Goal: Task Accomplishment & Management: Manage account settings

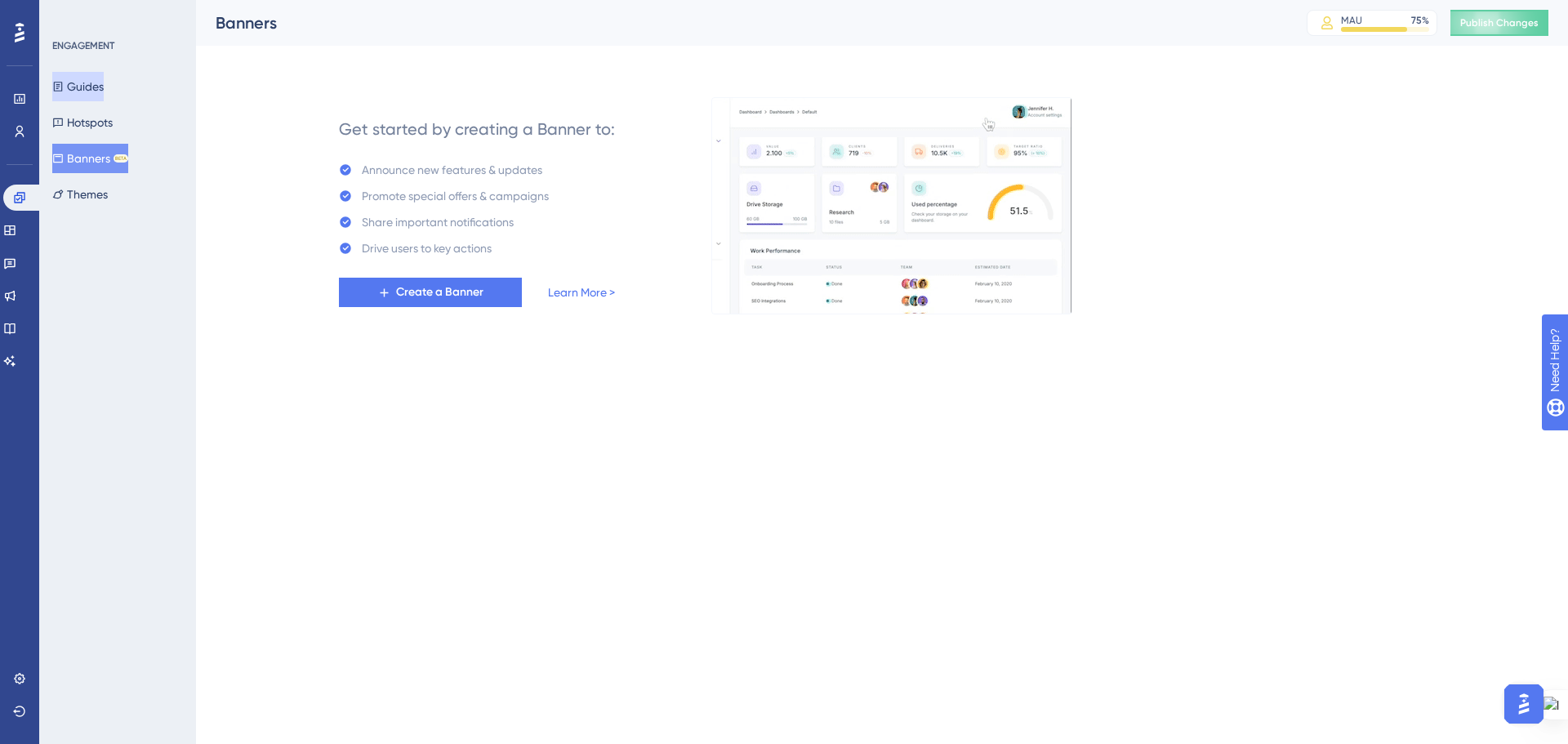
click at [78, 84] on button "Guides" at bounding box center [78, 87] width 52 height 30
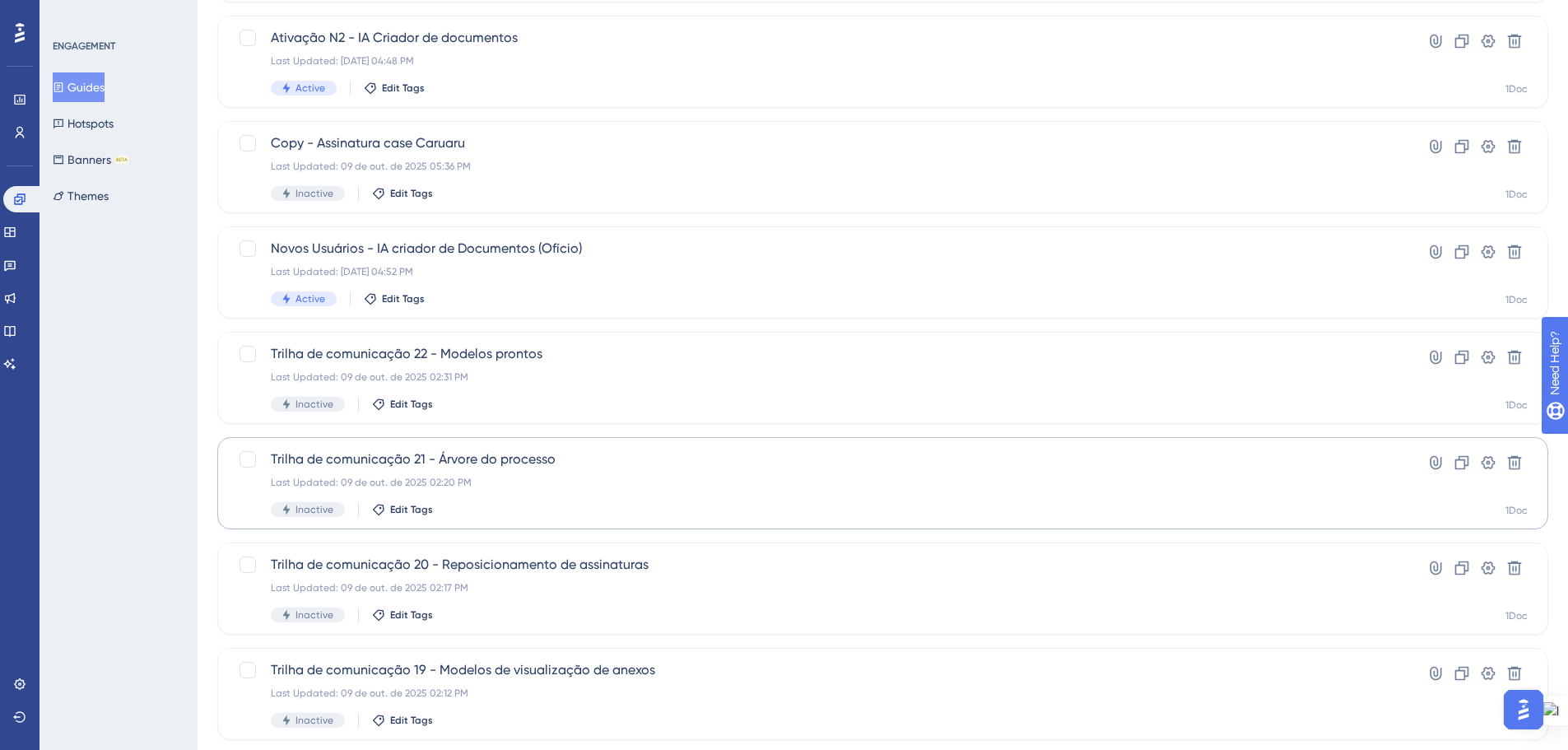
scroll to position [527, 0]
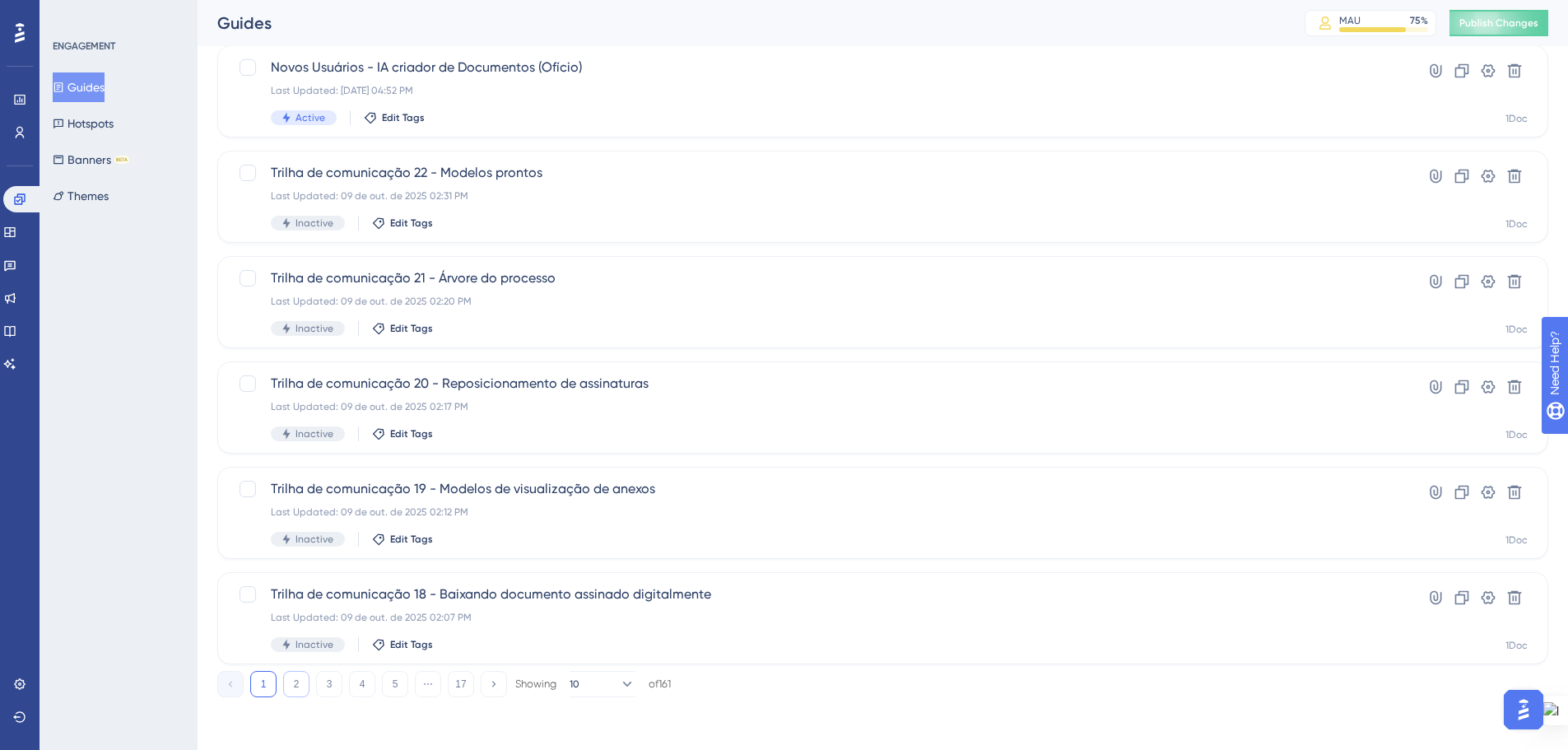
click at [298, 683] on button "2" at bounding box center [296, 684] width 26 height 26
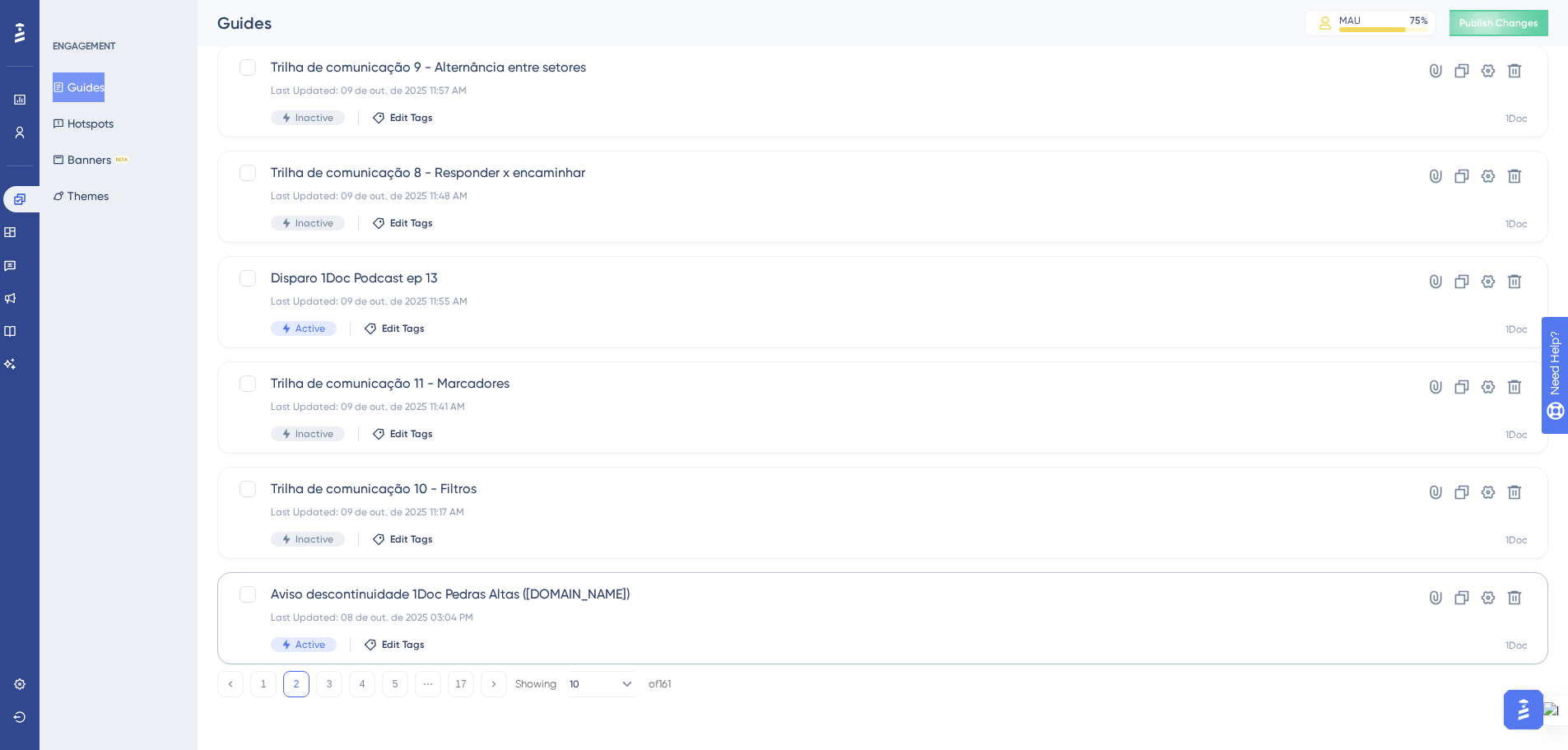
drag, startPoint x: 326, startPoint y: 684, endPoint x: 321, endPoint y: 656, distance: 28.4
click at [325, 683] on button "3" at bounding box center [329, 684] width 26 height 26
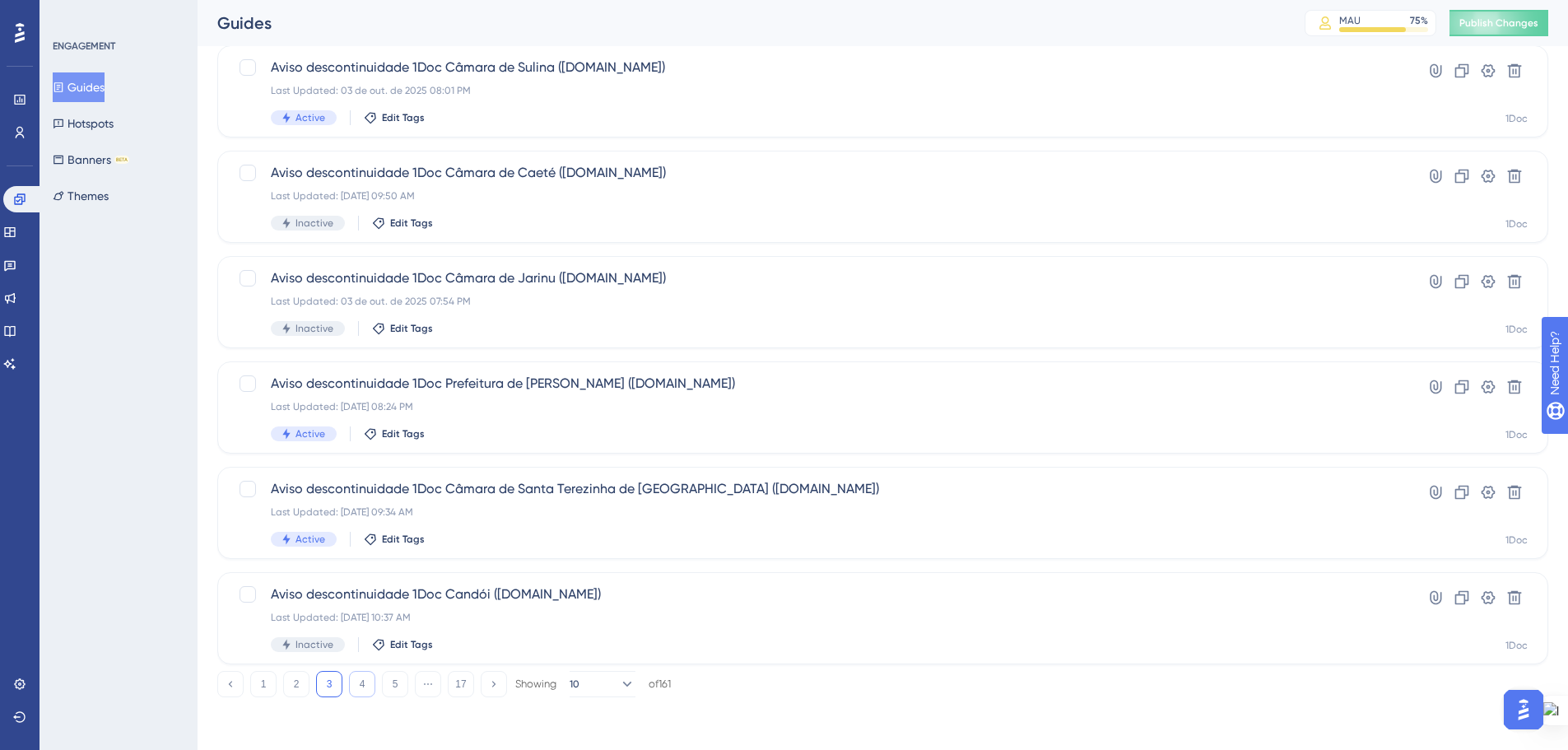
click at [358, 678] on button "4" at bounding box center [362, 684] width 26 height 26
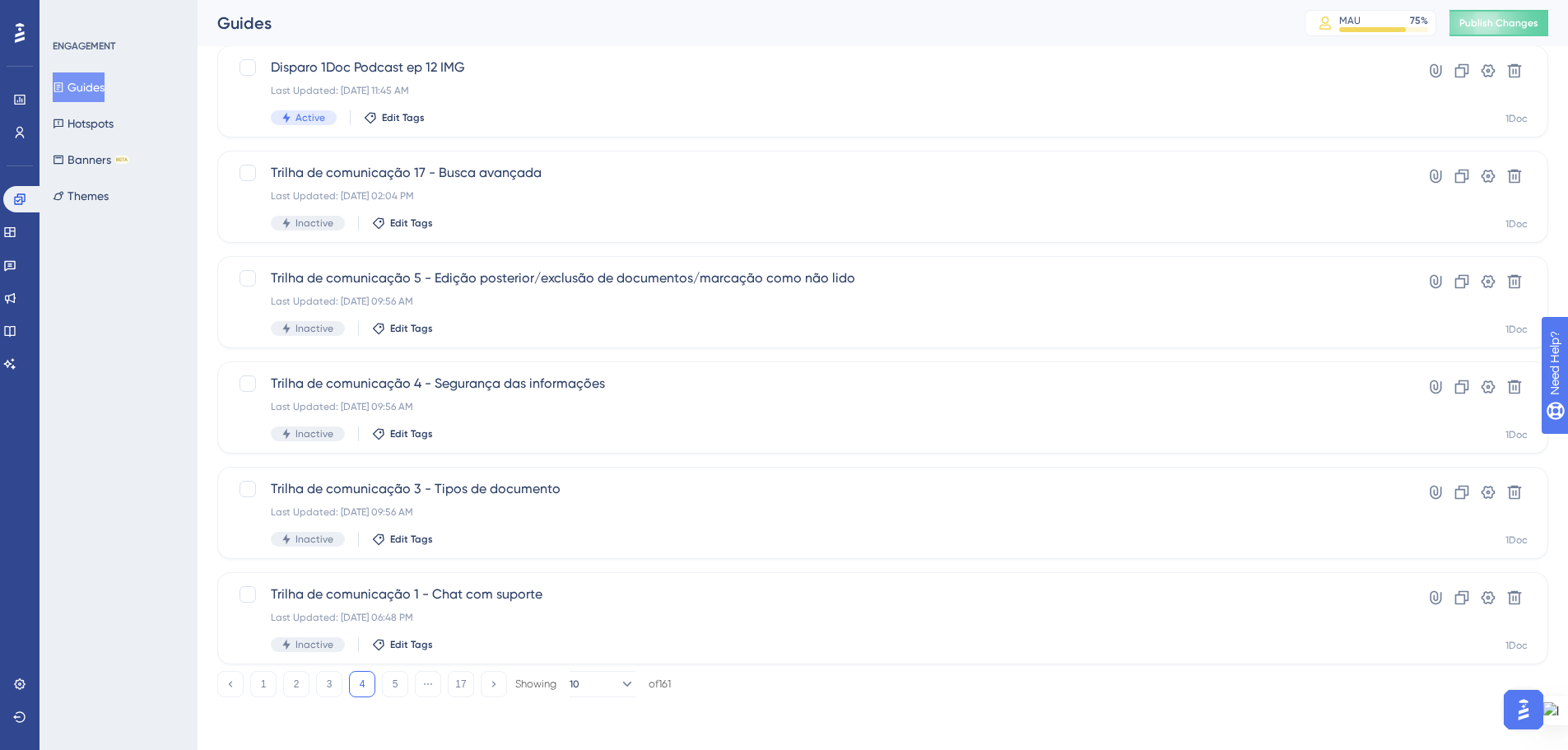
click at [394, 669] on div "1 2 3 4 5 ⋯ 17 Showing 10 of 161" at bounding box center [883, 680] width 1330 height 33
click at [395, 687] on button "5" at bounding box center [394, 684] width 26 height 26
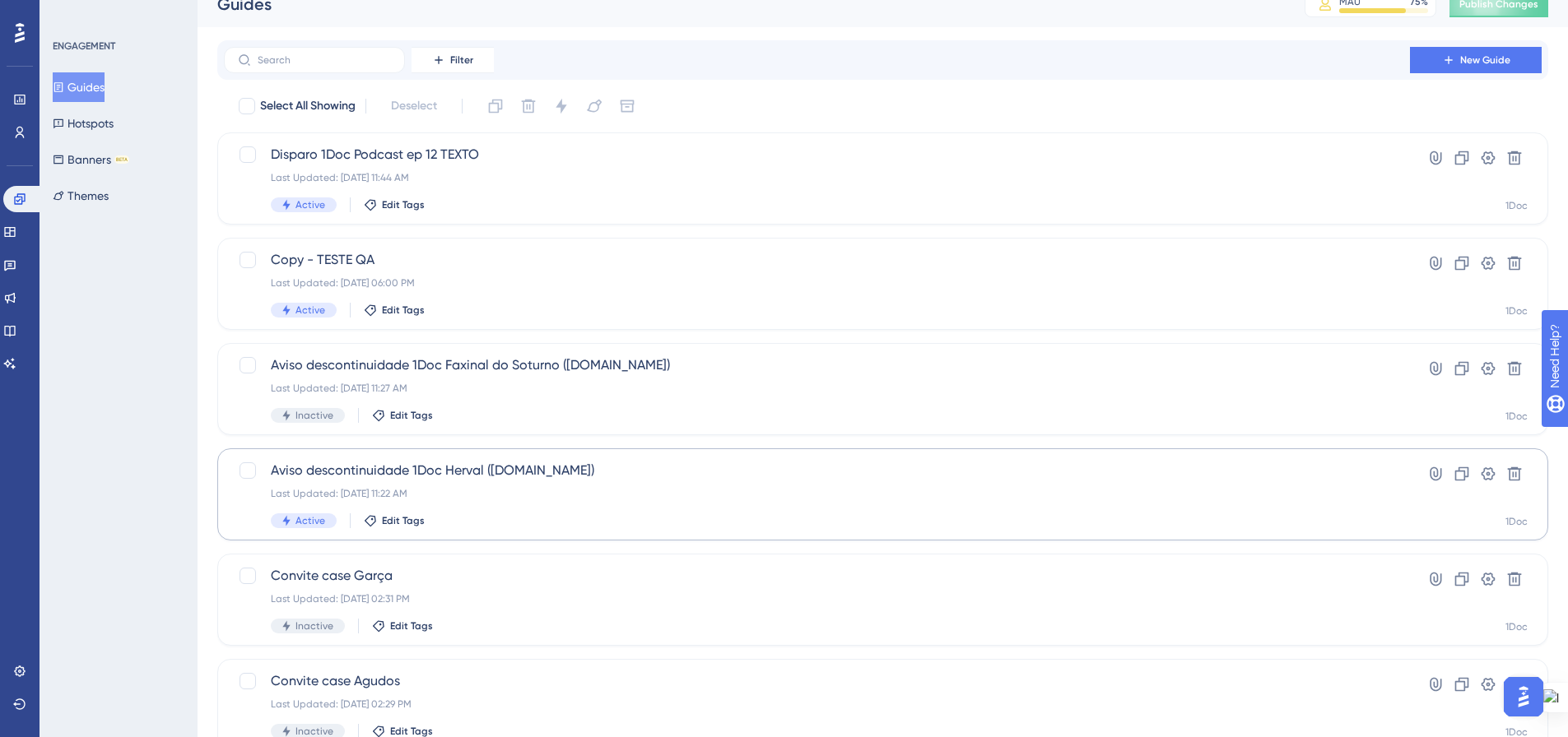
scroll to position [0, 0]
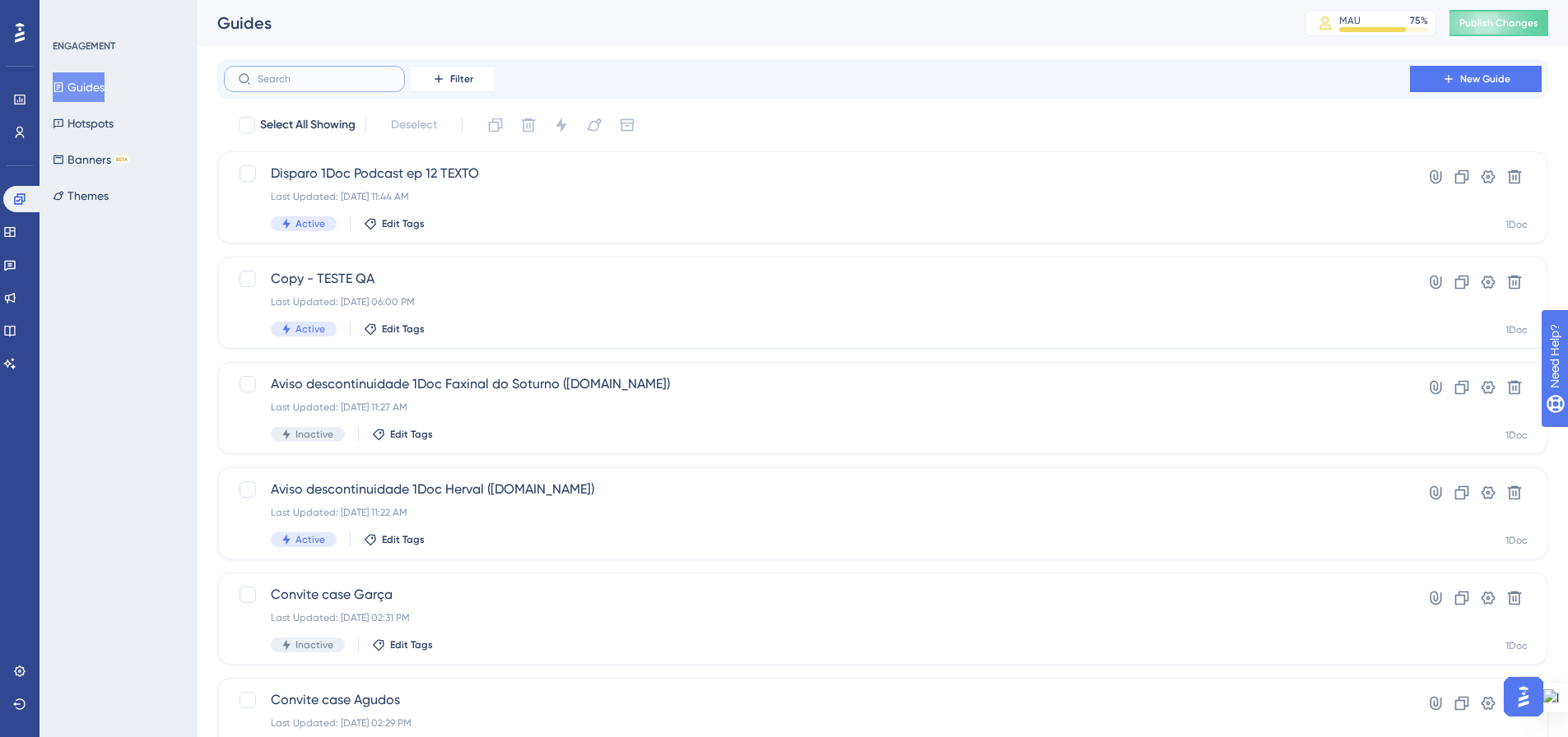
click at [297, 81] on input "text" at bounding box center [324, 79] width 133 height 12
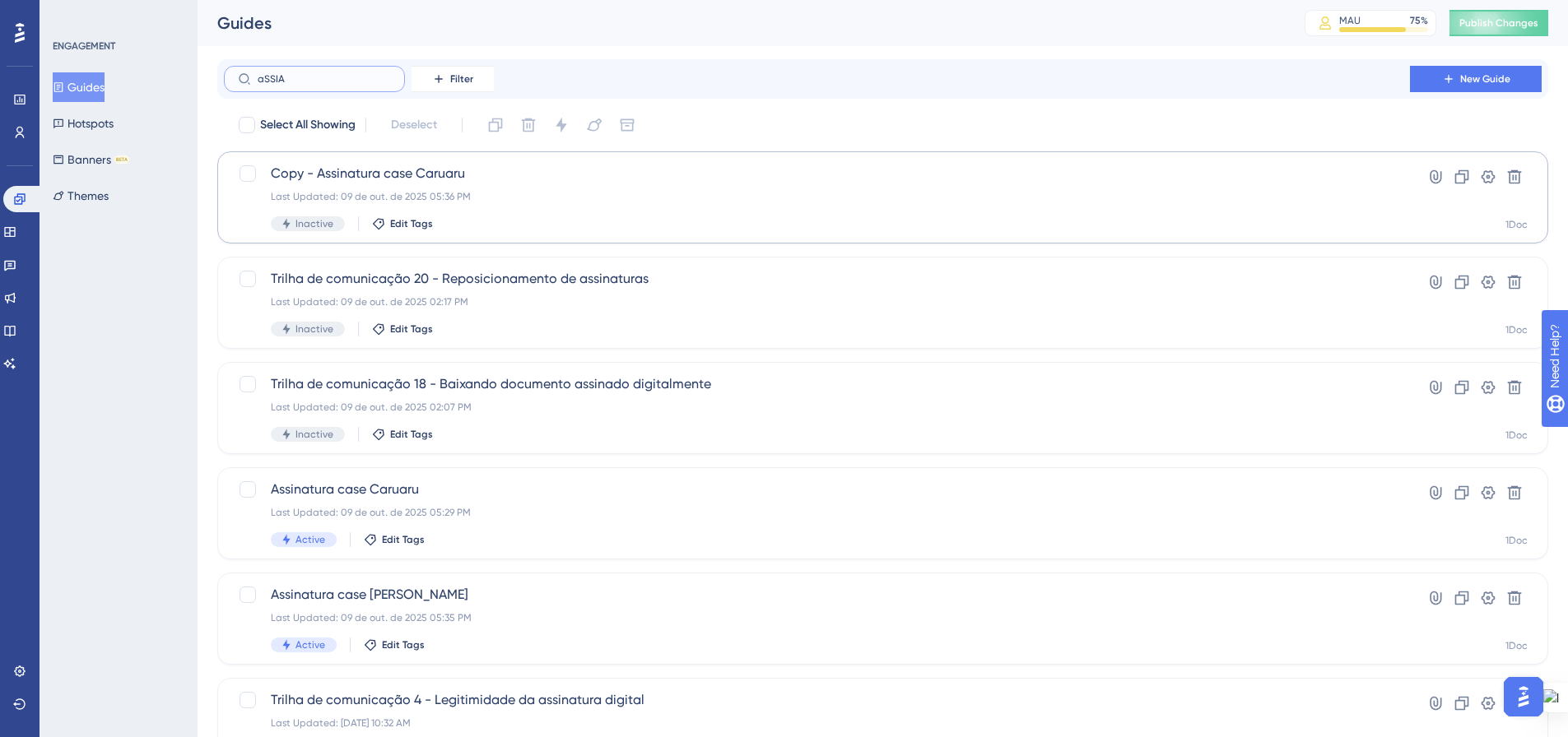
type input "aSSIAN"
checkbox input "true"
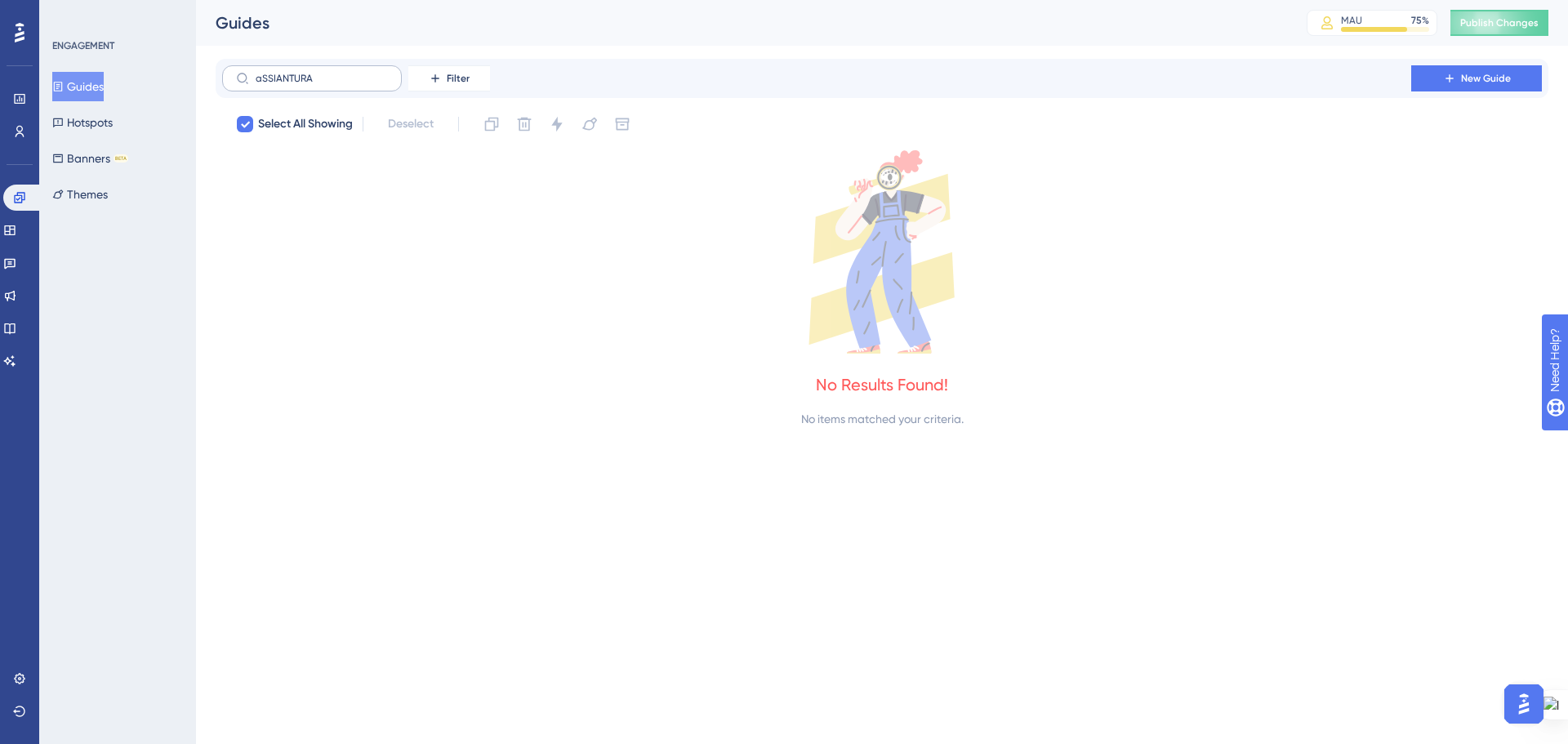
click at [269, 70] on label "aSSIANTURA" at bounding box center [311, 78] width 179 height 26
click at [269, 72] on input "aSSIANTURA" at bounding box center [321, 78] width 132 height 12
click at [269, 70] on label "aSSIANTURA" at bounding box center [311, 78] width 179 height 26
click at [269, 72] on input "aSSIANTURA" at bounding box center [321, 78] width 132 height 12
click at [268, 86] on label "aSSIANTURA" at bounding box center [311, 78] width 179 height 26
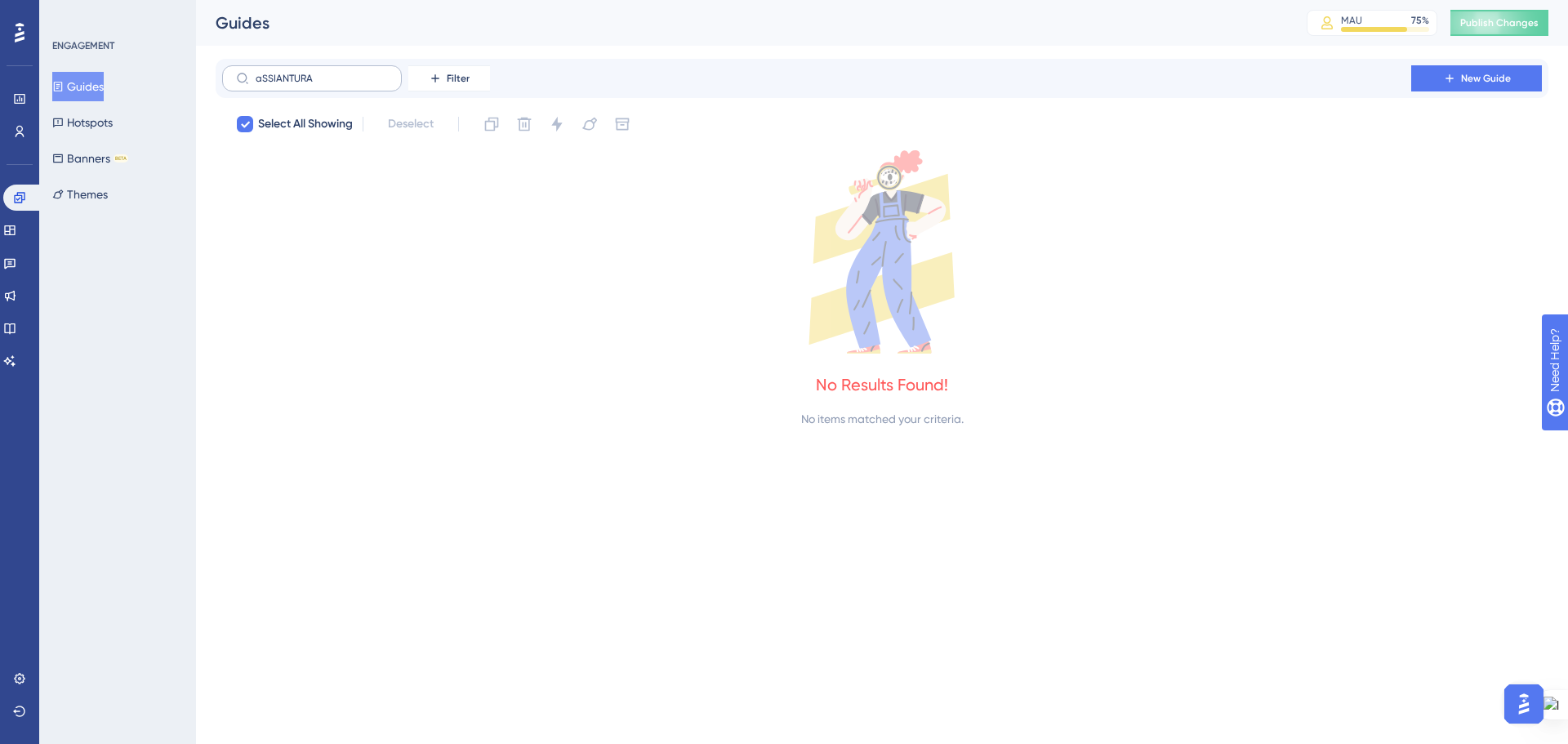
click at [268, 84] on input "aSSIANTURA" at bounding box center [321, 78] width 132 height 12
click at [270, 82] on input "aSSIANTURA" at bounding box center [321, 78] width 132 height 12
click at [270, 81] on input "aSSIANTURA" at bounding box center [321, 78] width 132 height 12
type input "A"
checkbox input "false"
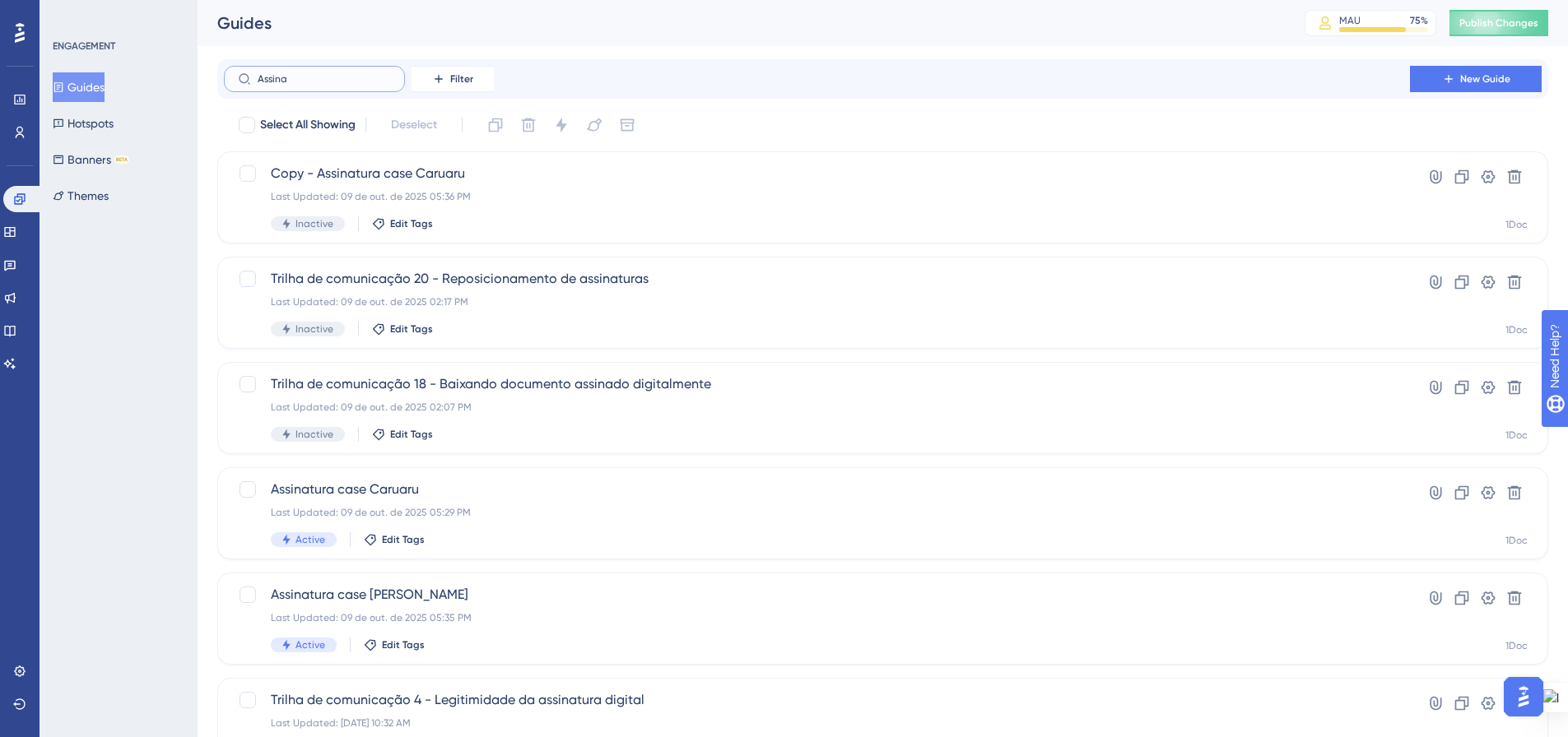
type input "Assinan"
checkbox input "true"
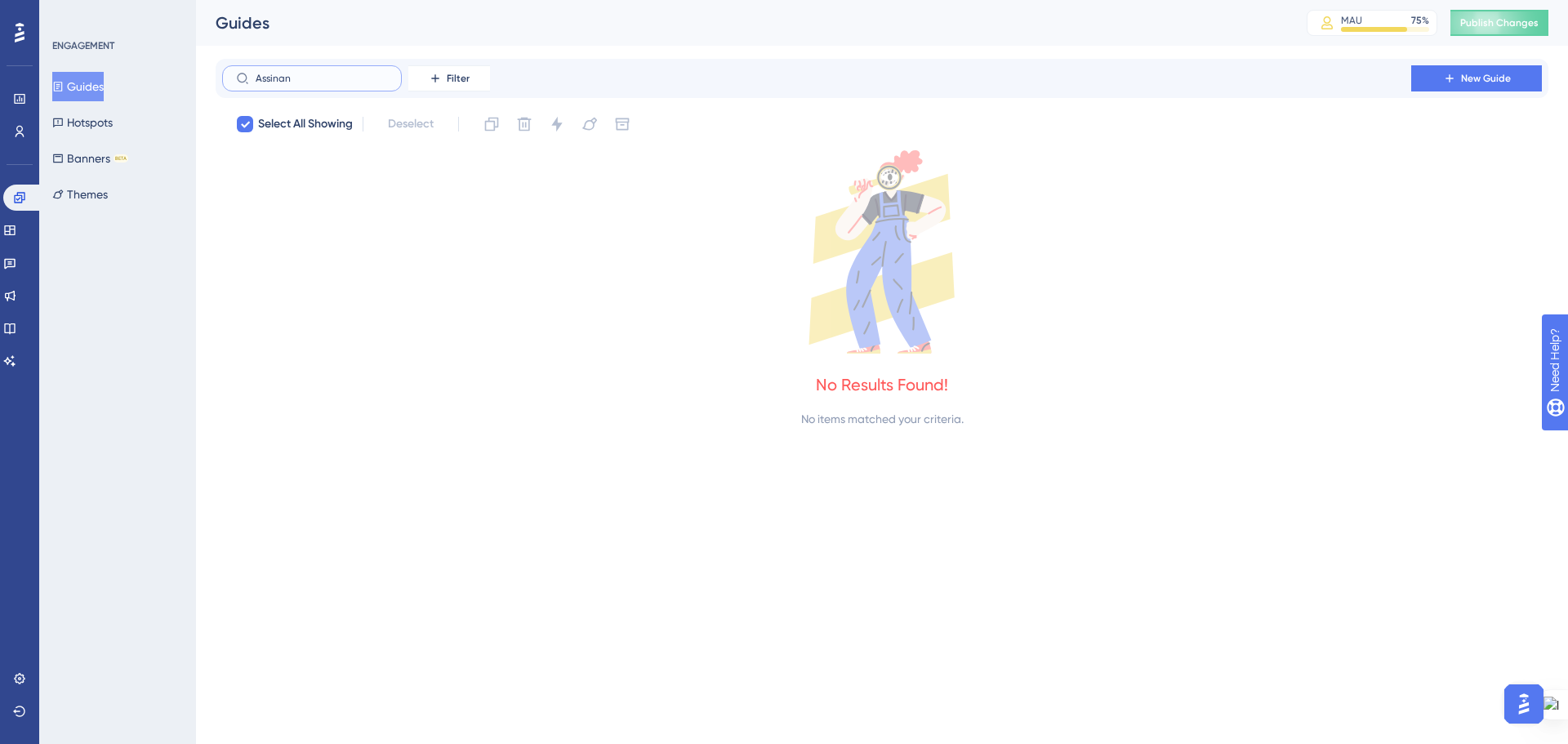
type input "Assina"
checkbox input "false"
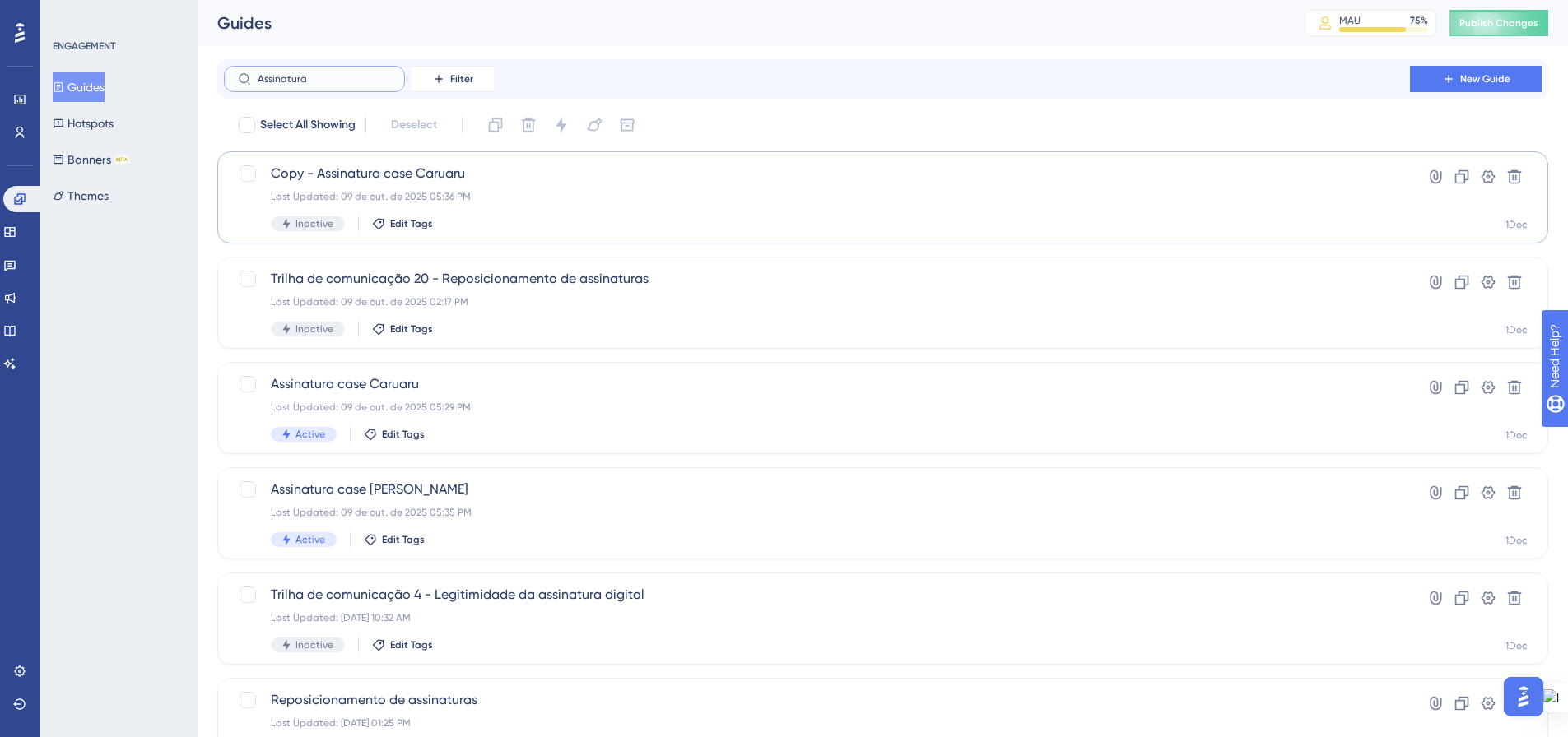
type input "Assinatura"
click at [520, 199] on div "Last Updated: 09 de out. de 2025 05:36 PM" at bounding box center [816, 196] width 1092 height 13
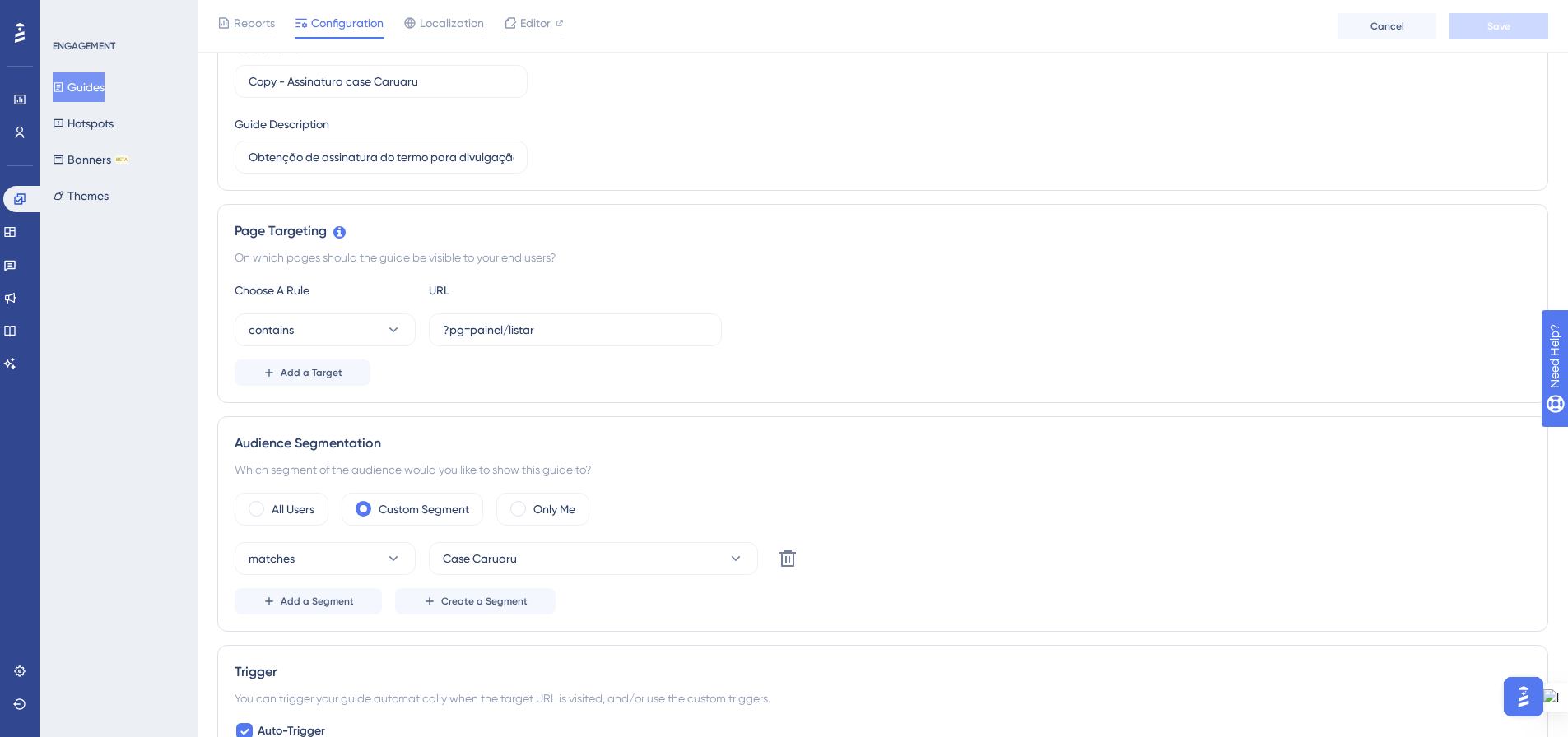
scroll to position [247, 0]
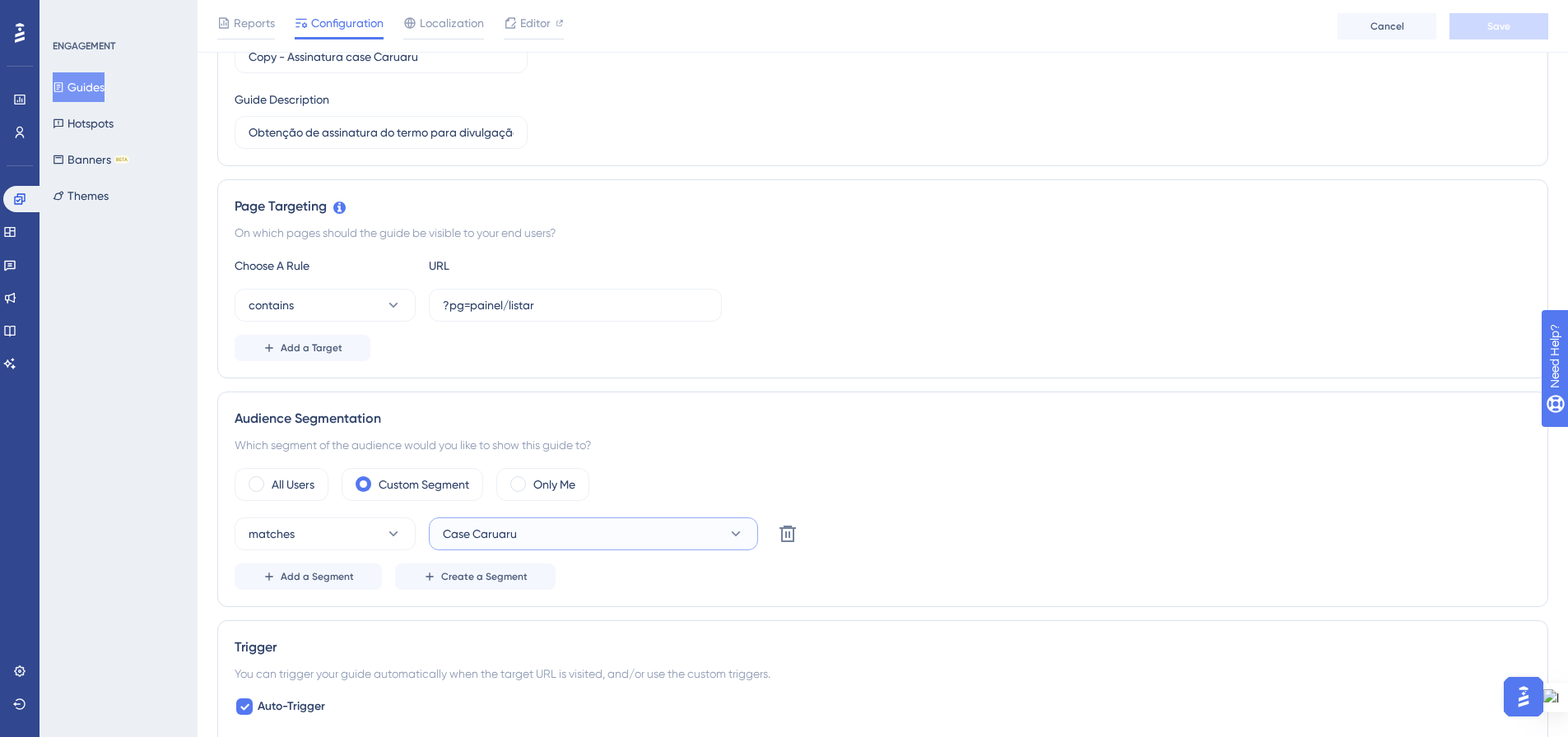
click at [590, 539] on button "Case Caruaru" at bounding box center [593, 533] width 330 height 33
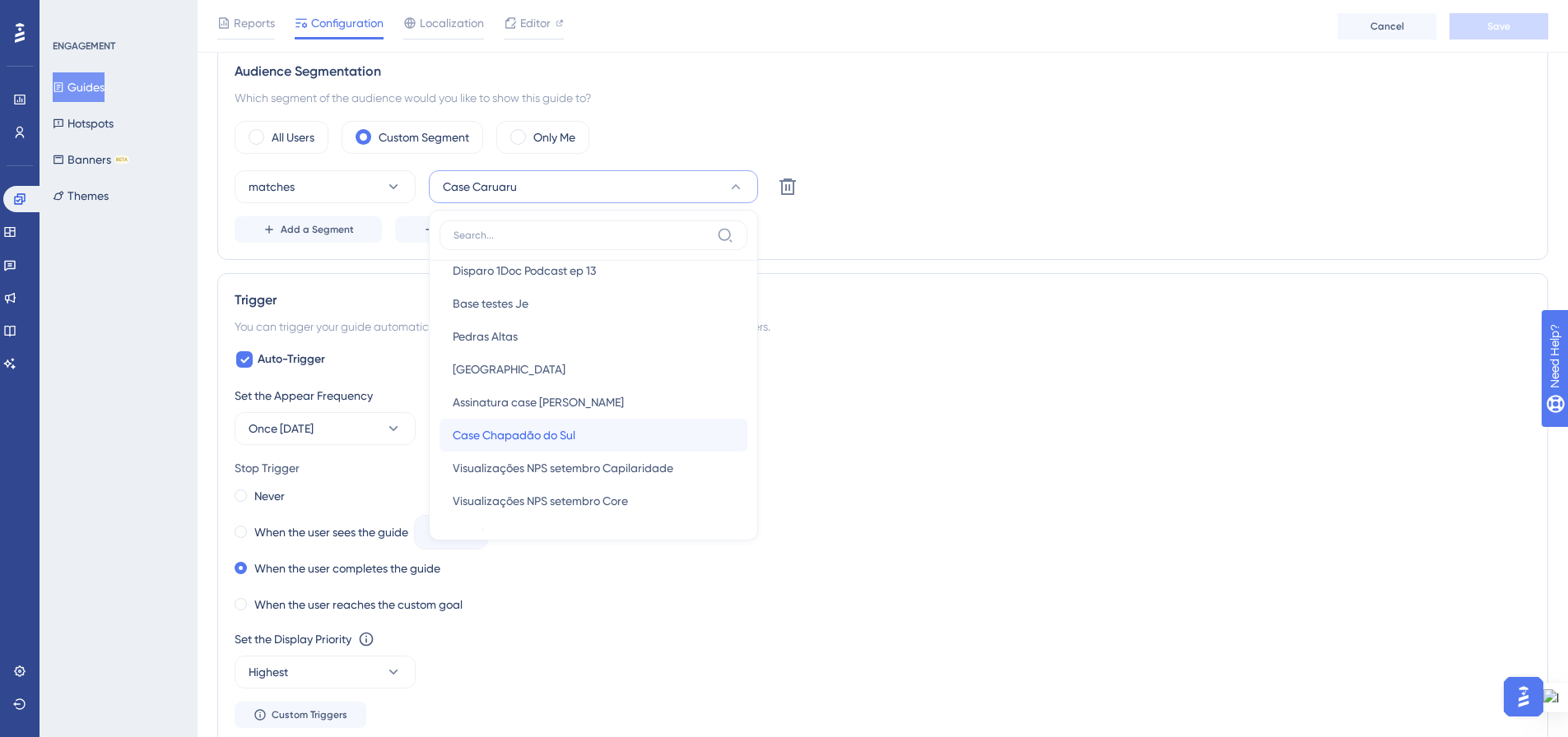
click at [554, 433] on span "Case Chapadão do Sul" at bounding box center [513, 435] width 123 height 20
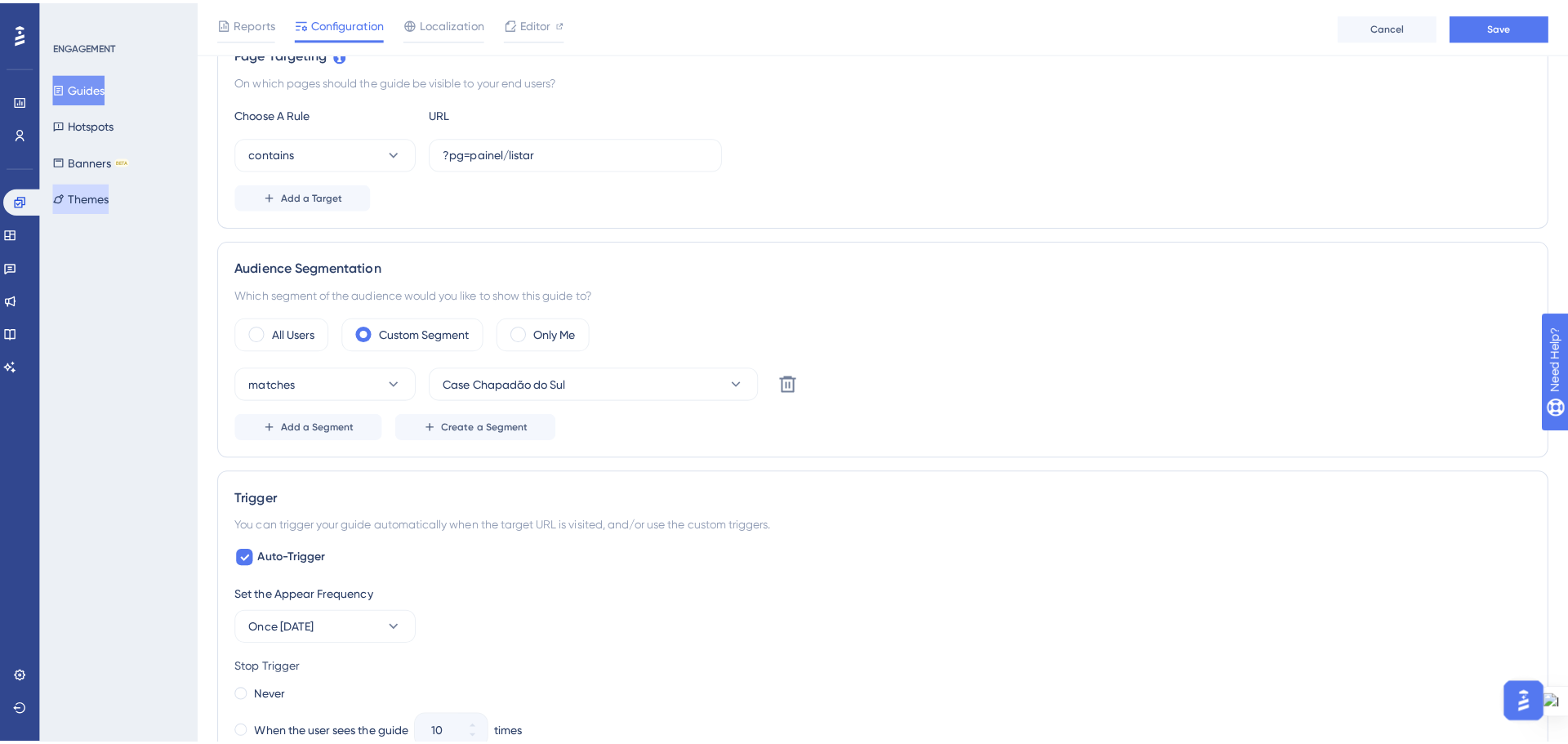
scroll to position [834, 0]
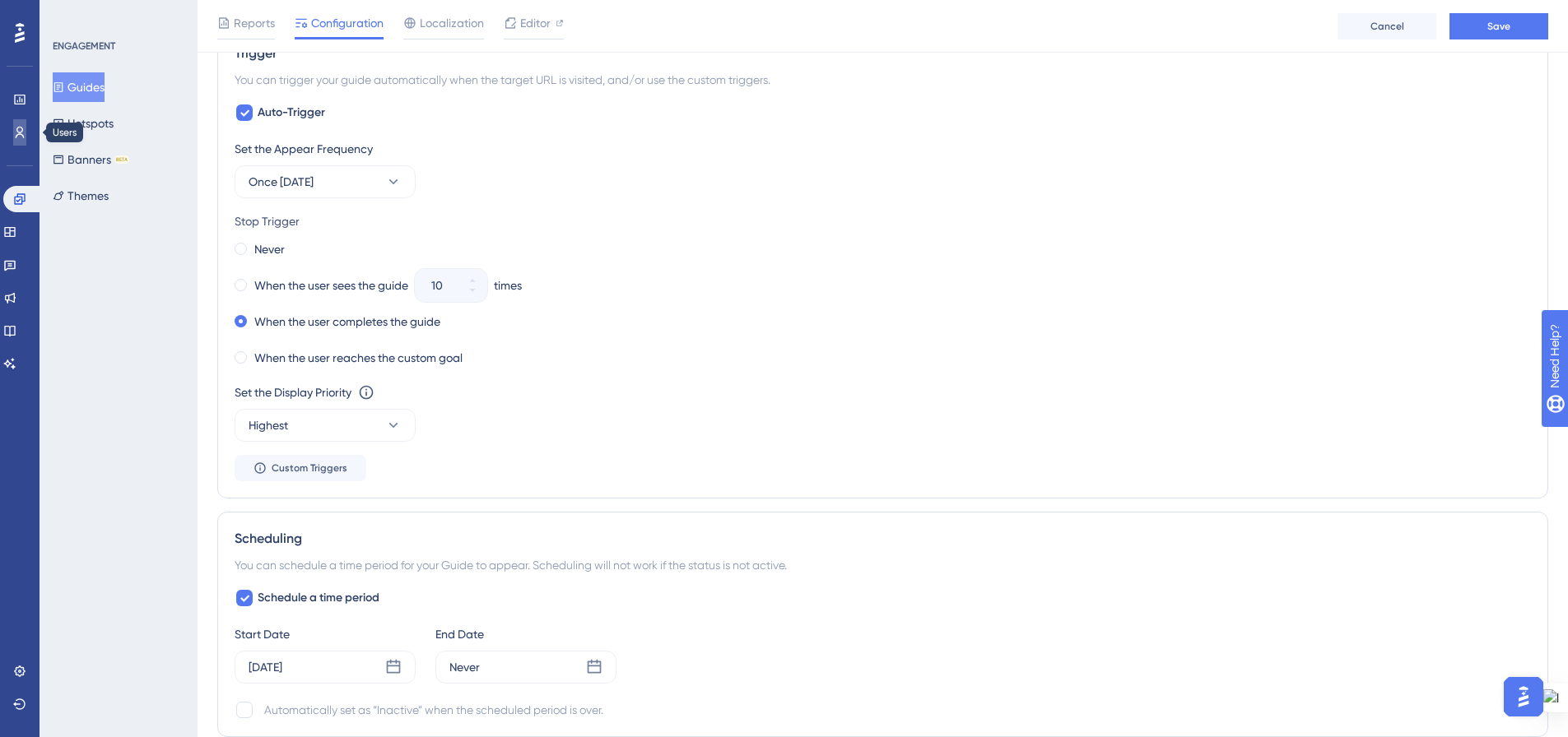
click at [21, 127] on icon at bounding box center [19, 132] width 13 height 13
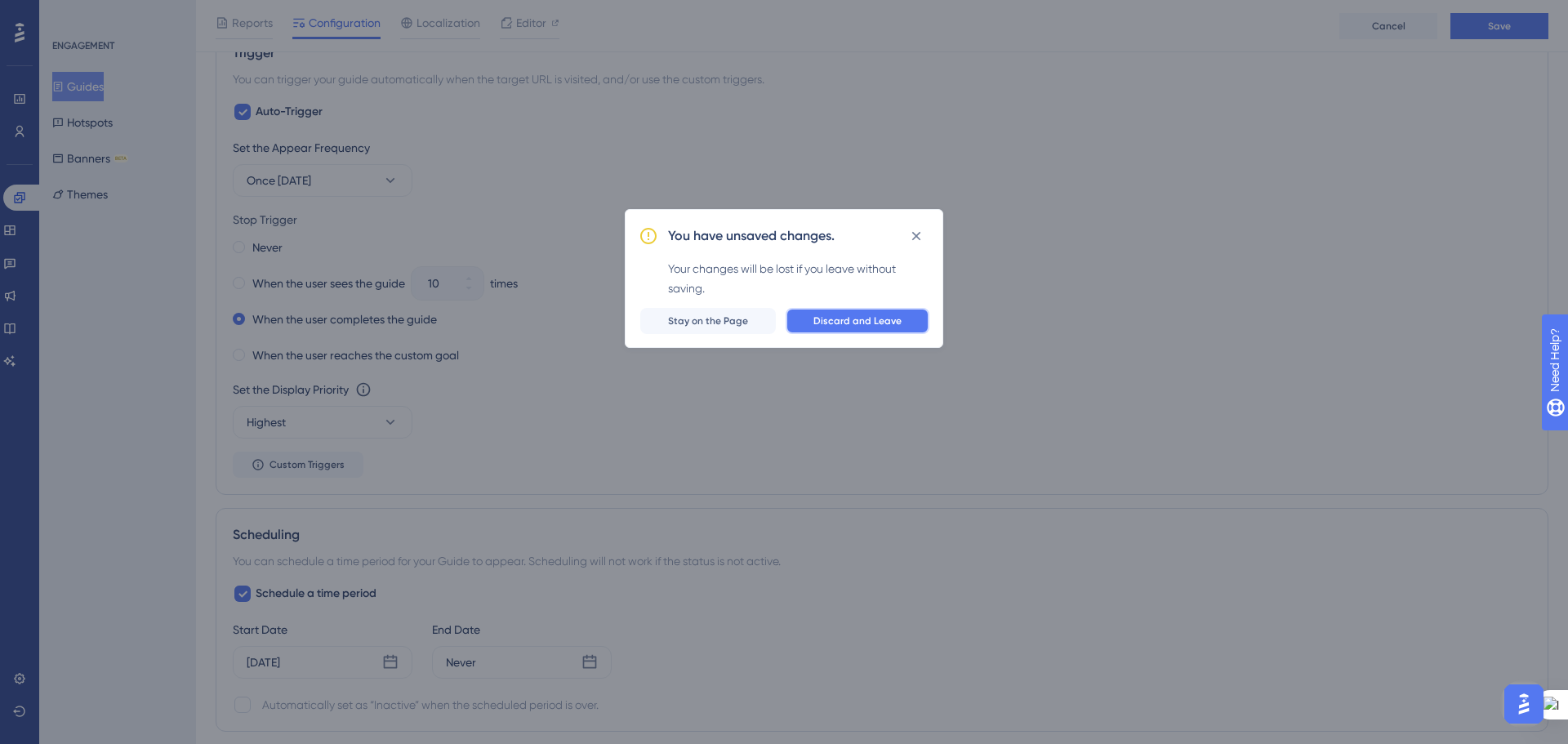
click at [829, 315] on span "Discard and Leave" at bounding box center [857, 320] width 88 height 13
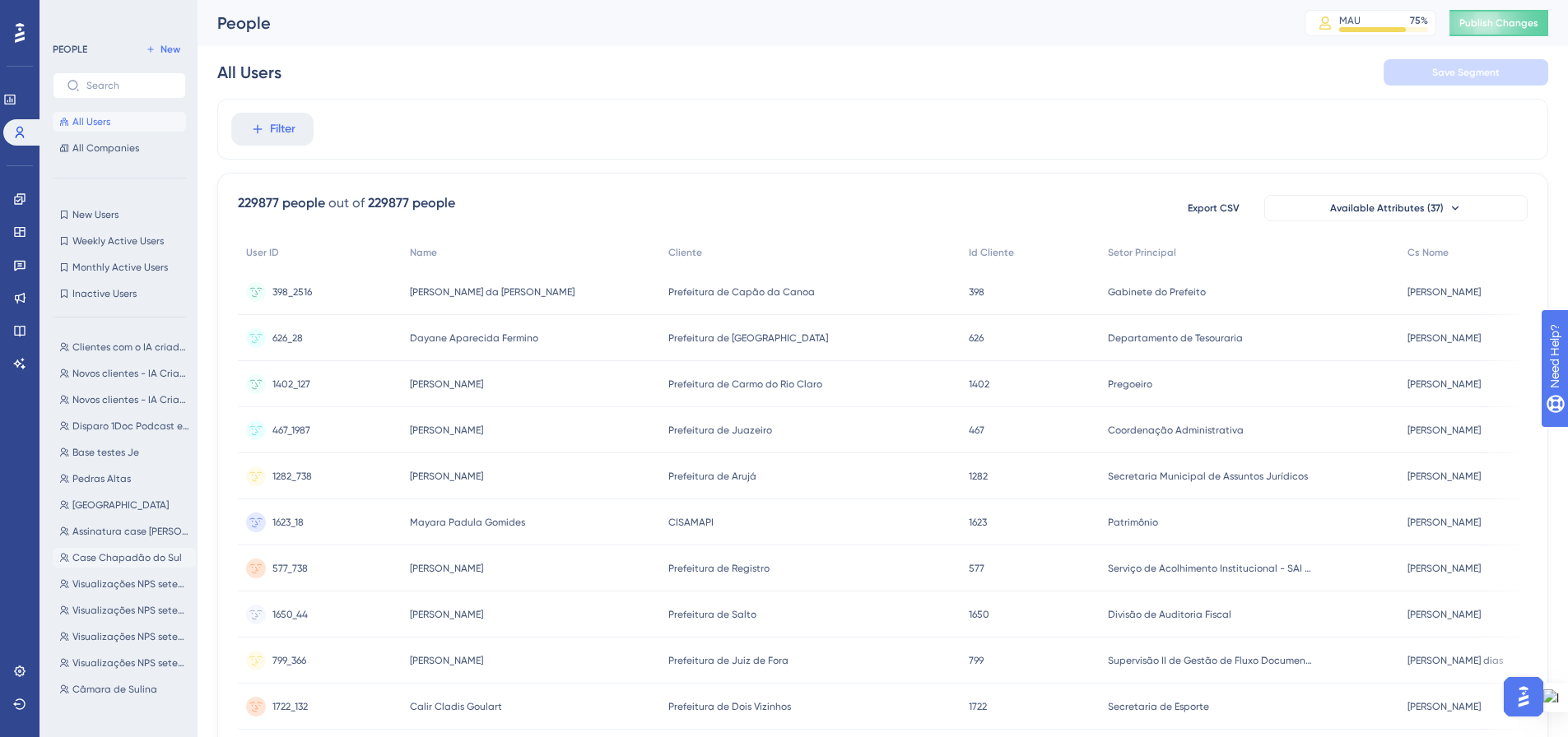
click at [117, 562] on span "Case Chapadão do Sul" at bounding box center [128, 557] width 110 height 13
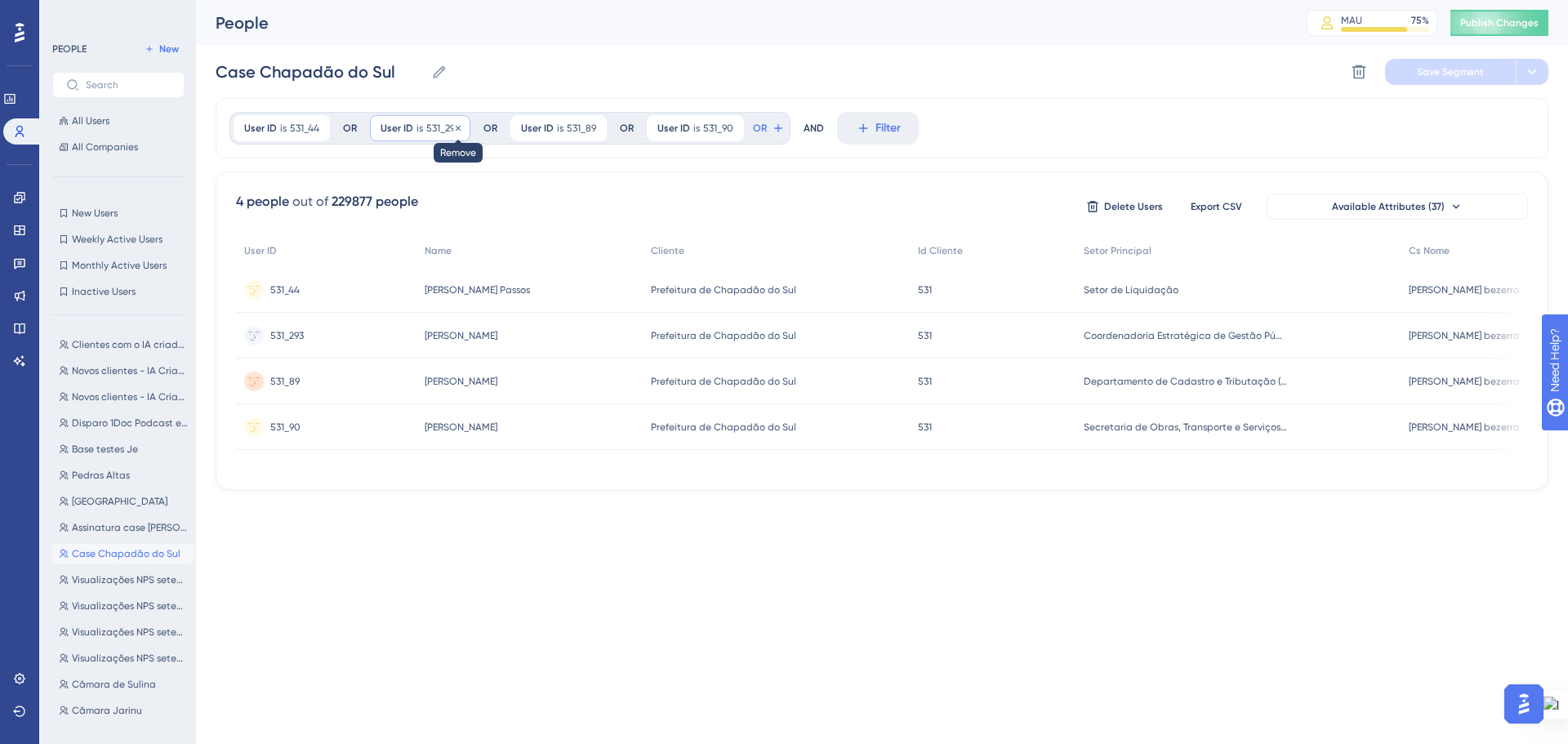
click at [456, 128] on icon at bounding box center [458, 128] width 10 height 10
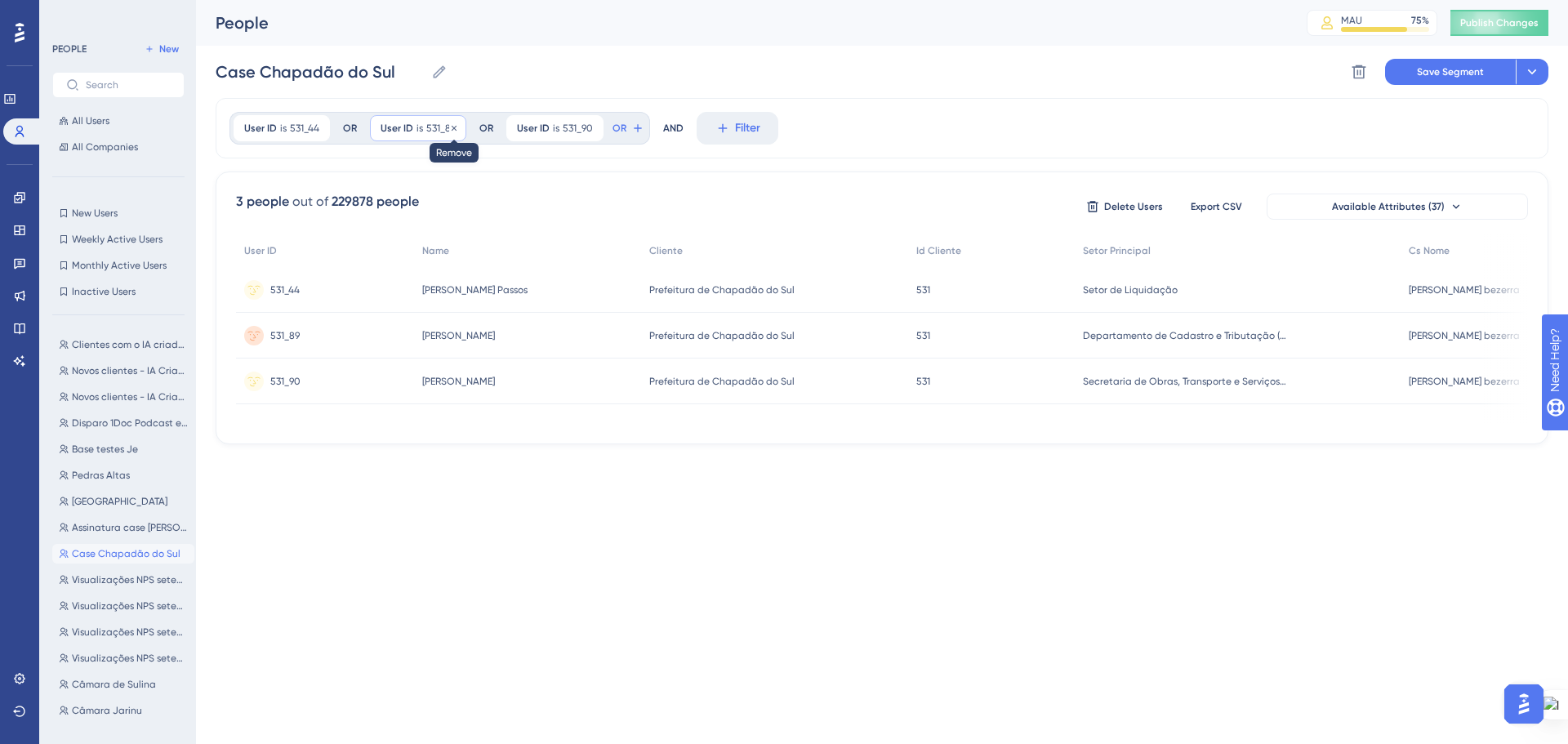
click at [450, 129] on icon at bounding box center [454, 128] width 10 height 10
click at [450, 129] on div at bounding box center [865, 424] width 1404 height 626
click at [450, 129] on icon at bounding box center [455, 128] width 10 height 10
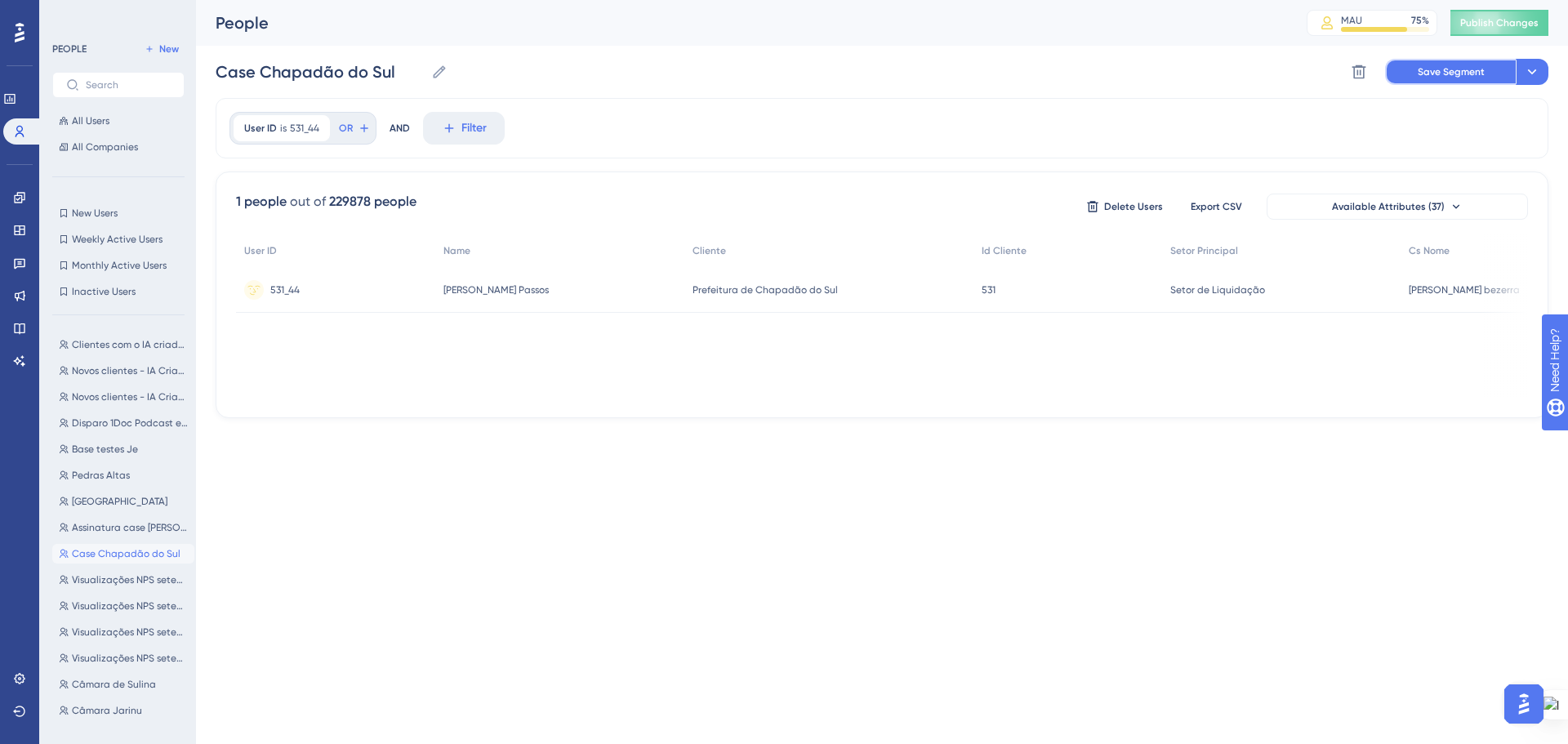
click at [1429, 74] on span "Save Segment" at bounding box center [1452, 71] width 67 height 13
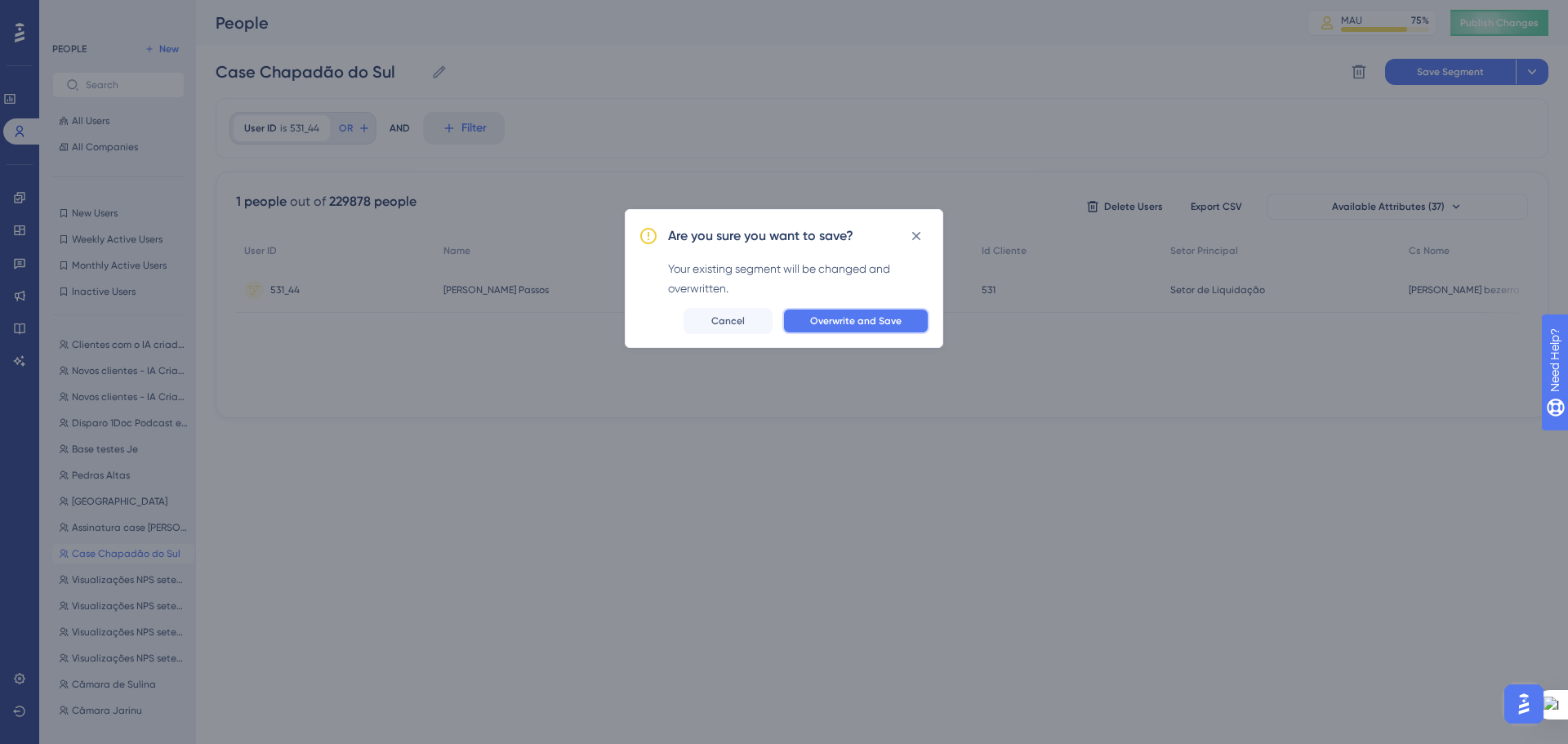
click at [870, 327] on span "Overwrite and Save" at bounding box center [855, 320] width 91 height 13
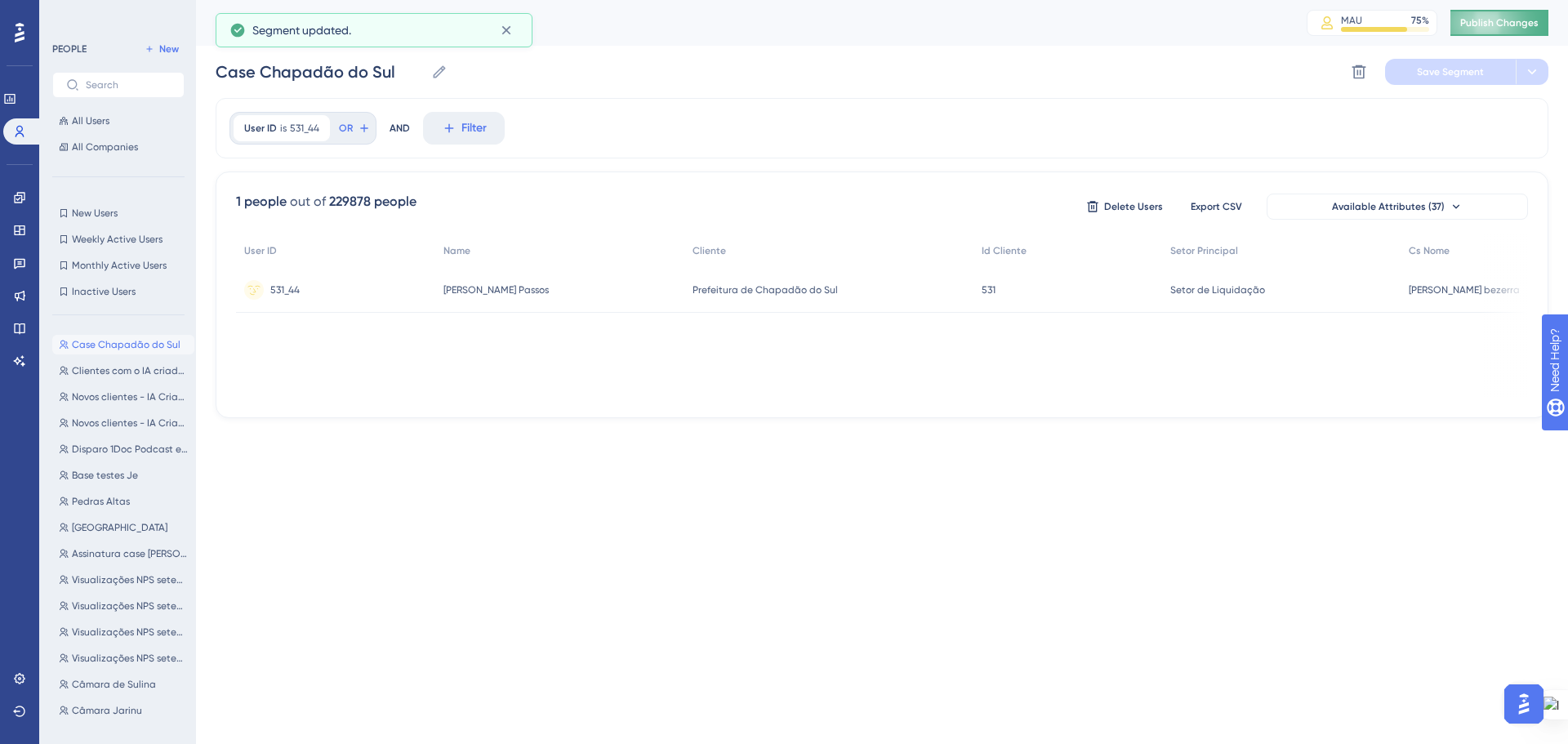
click at [1504, 25] on button "Publish Changes" at bounding box center [1499, 23] width 98 height 26
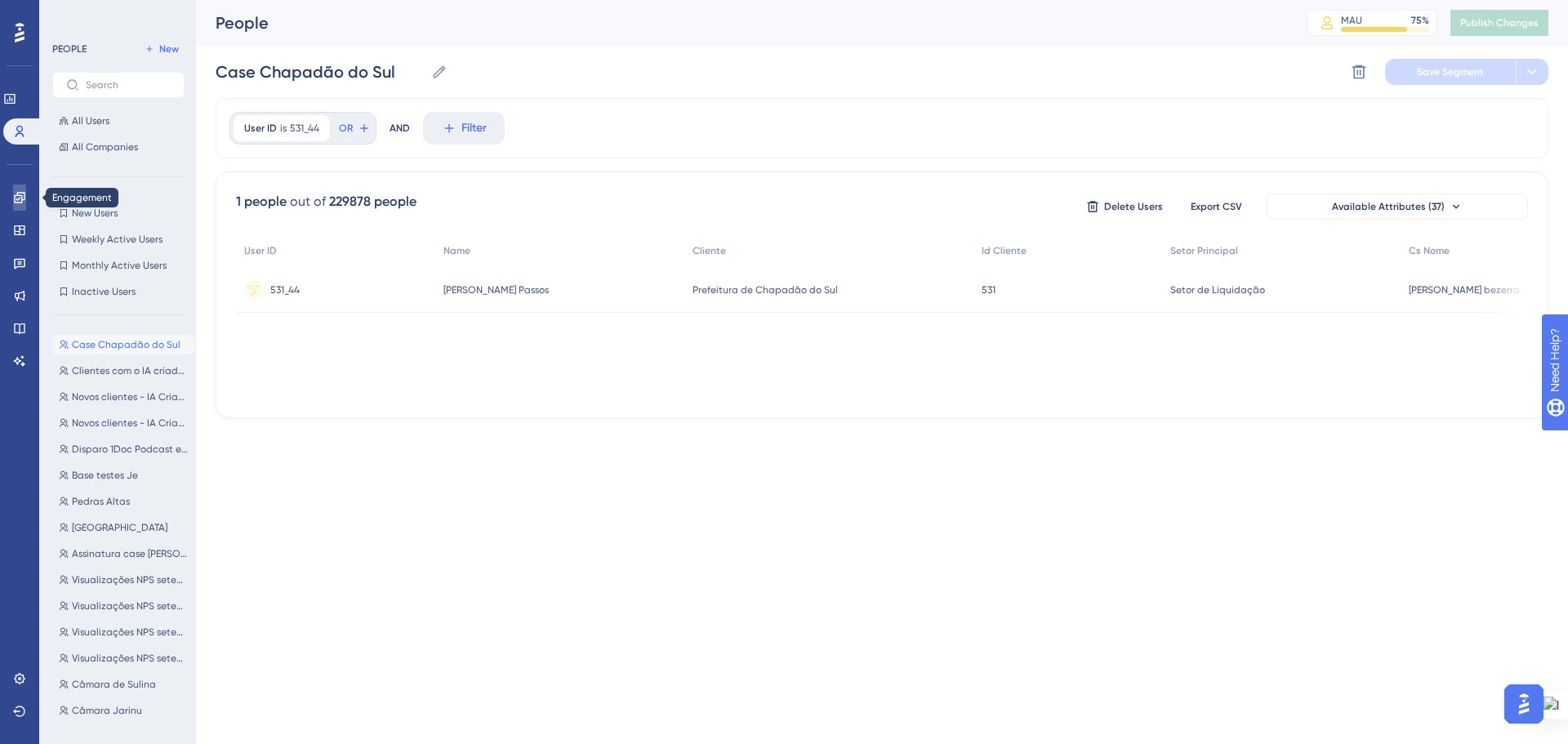
click at [21, 197] on icon at bounding box center [19, 197] width 11 height 11
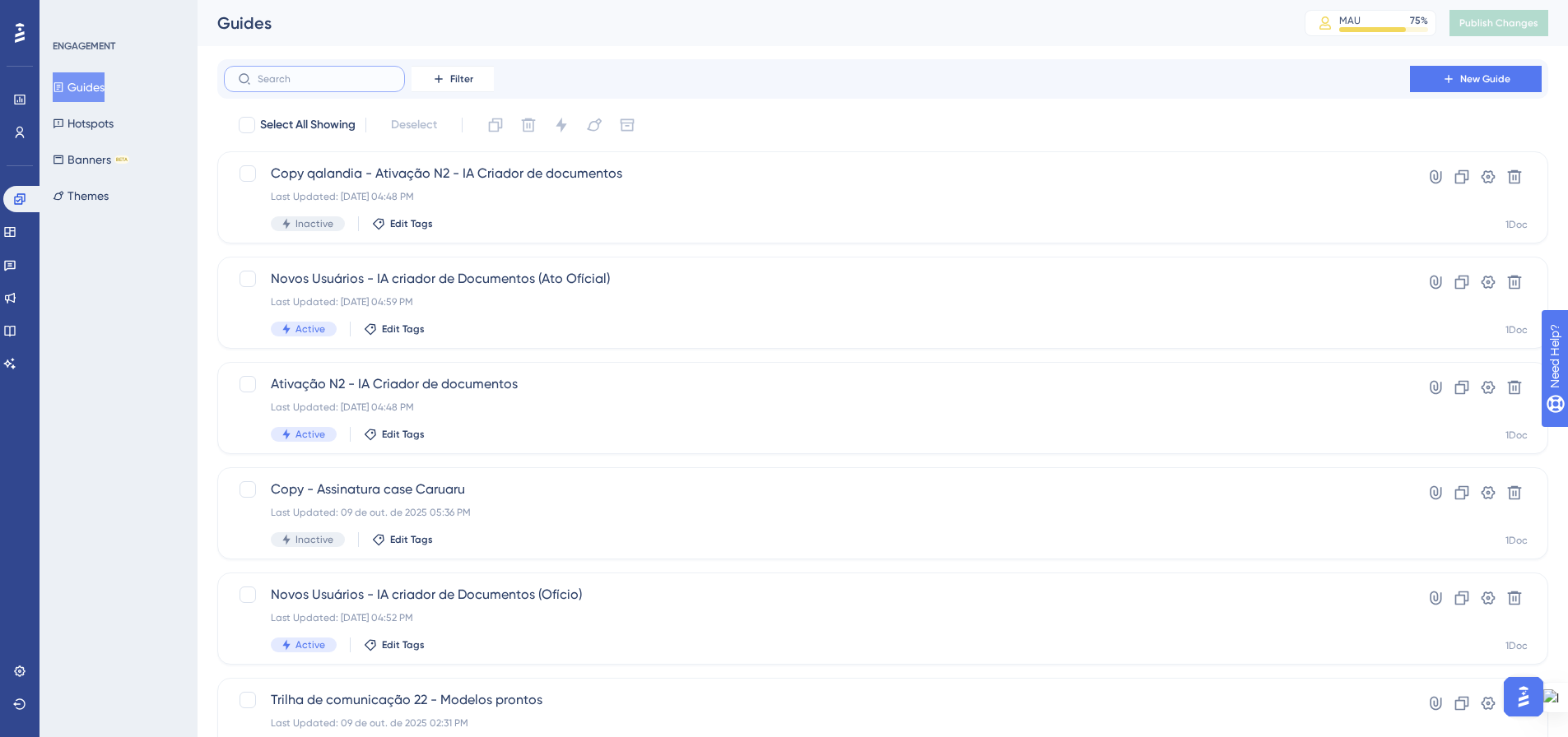
click at [327, 77] on input "text" at bounding box center [324, 79] width 133 height 12
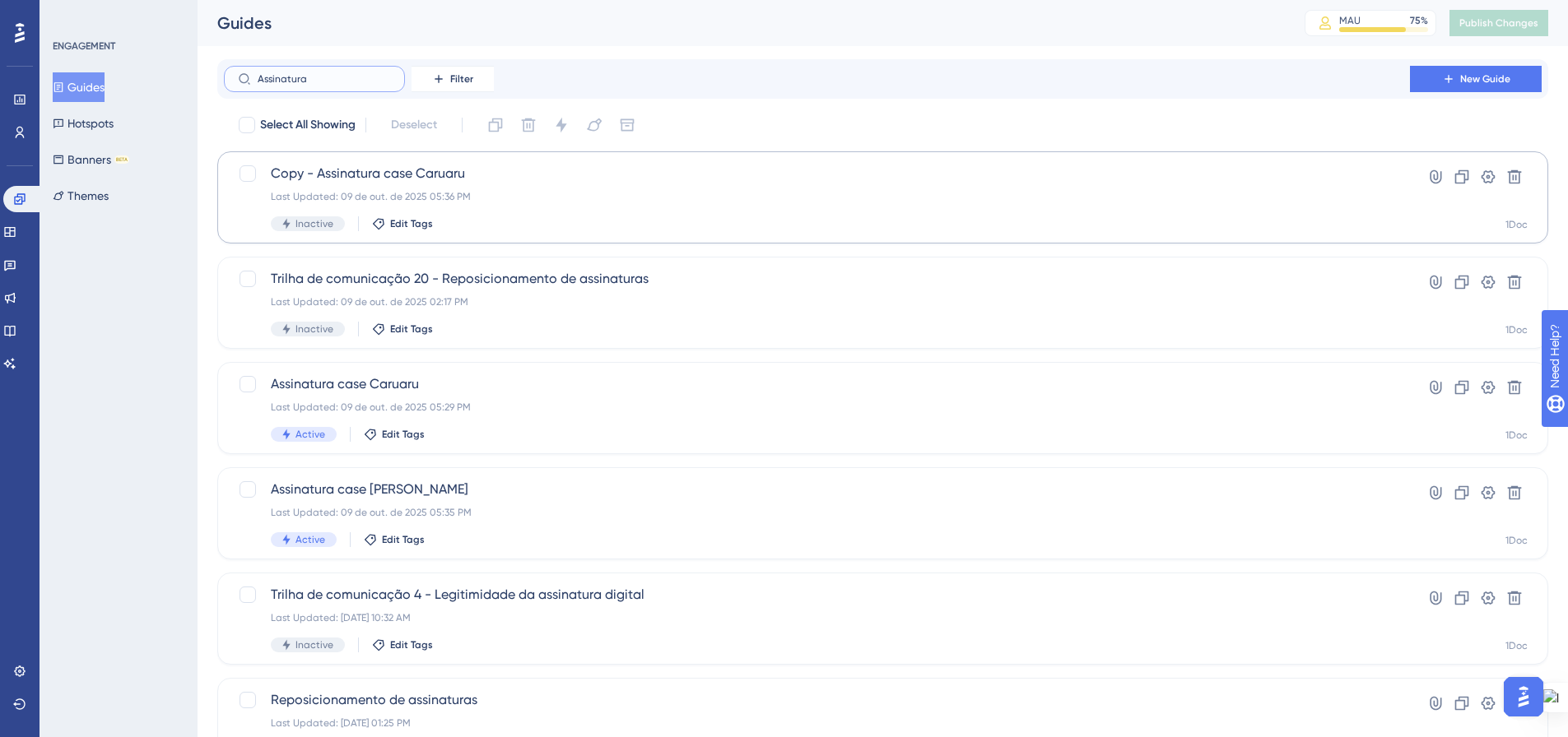
type input "Assinatura"
click at [367, 179] on span "Copy - Assinatura case Caruaru" at bounding box center [816, 174] width 1092 height 20
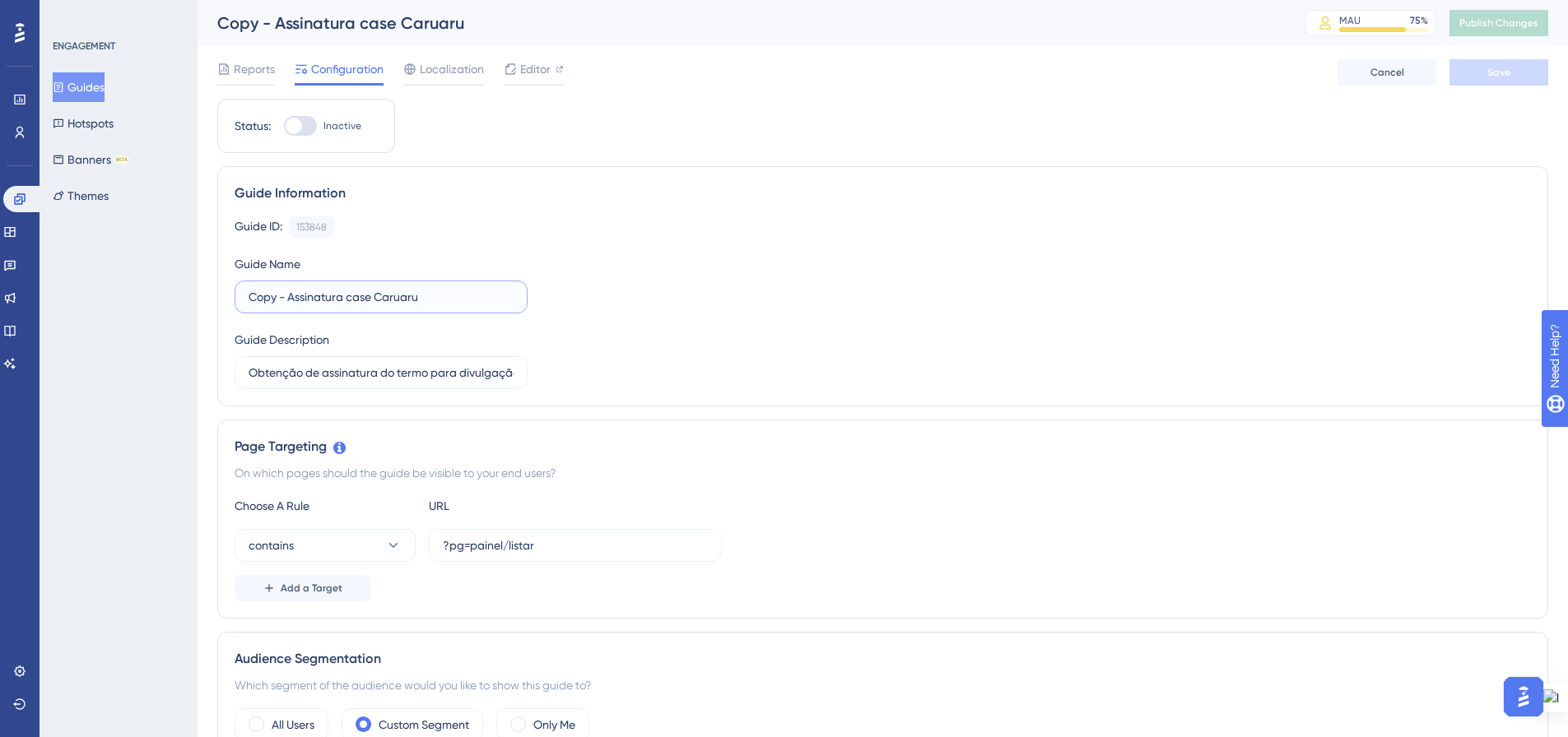
drag, startPoint x: 285, startPoint y: 294, endPoint x: 218, endPoint y: 278, distance: 68.9
click at [218, 278] on div "Guide Information Guide ID: 153848 Copy Guide Name Copy - Assinatura case Carua…" at bounding box center [883, 286] width 1330 height 241
drag, startPoint x: 376, startPoint y: 300, endPoint x: 350, endPoint y: 296, distance: 26.3
click at [348, 297] on input "Assinatura case Caruaru" at bounding box center [381, 297] width 265 height 18
type input "Assinatura case Chapadão do Sul"
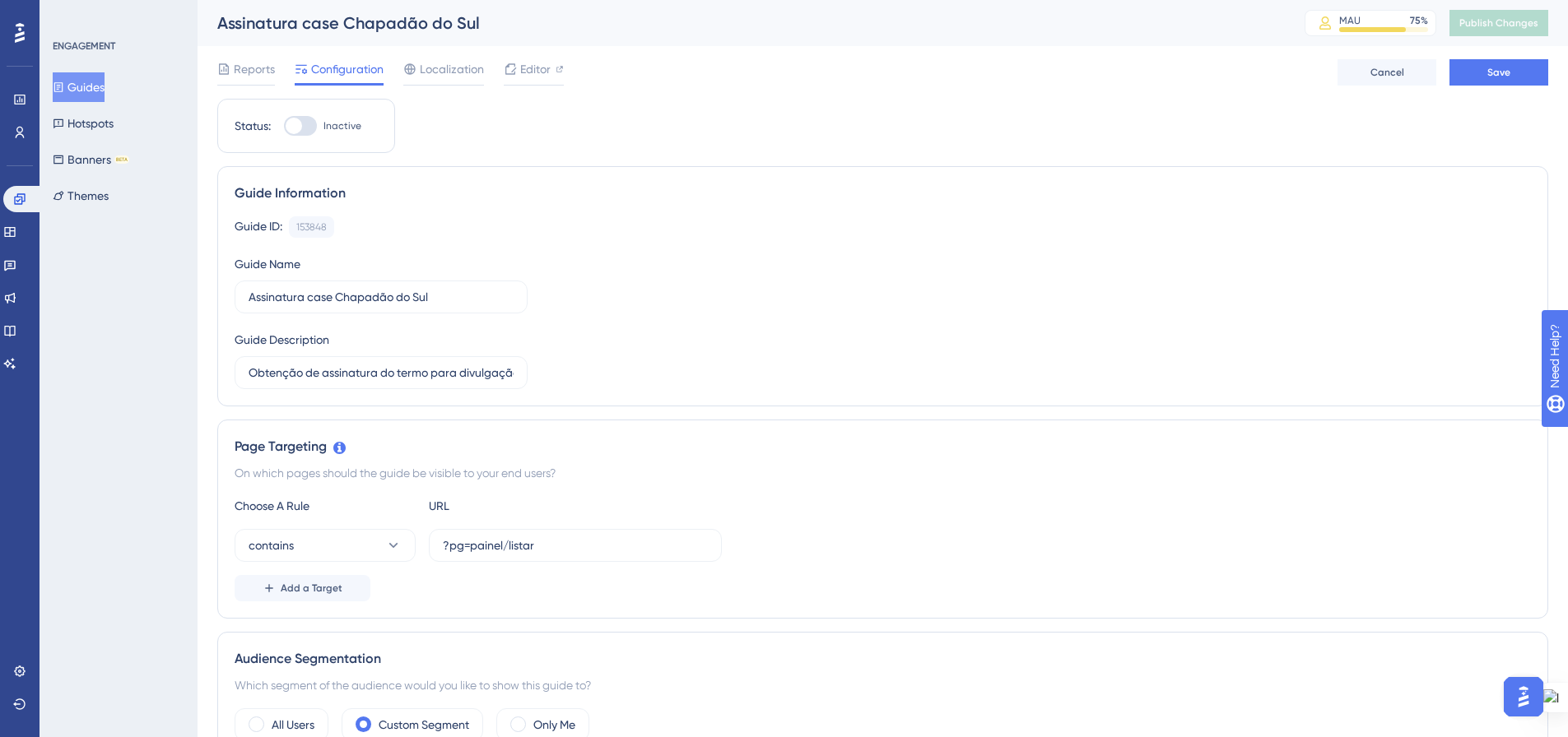
click at [630, 318] on div "Guide ID: 153848 Copy Guide Name Assinatura case Chapadão do Sul Guide Descript…" at bounding box center [883, 303] width 1296 height 173
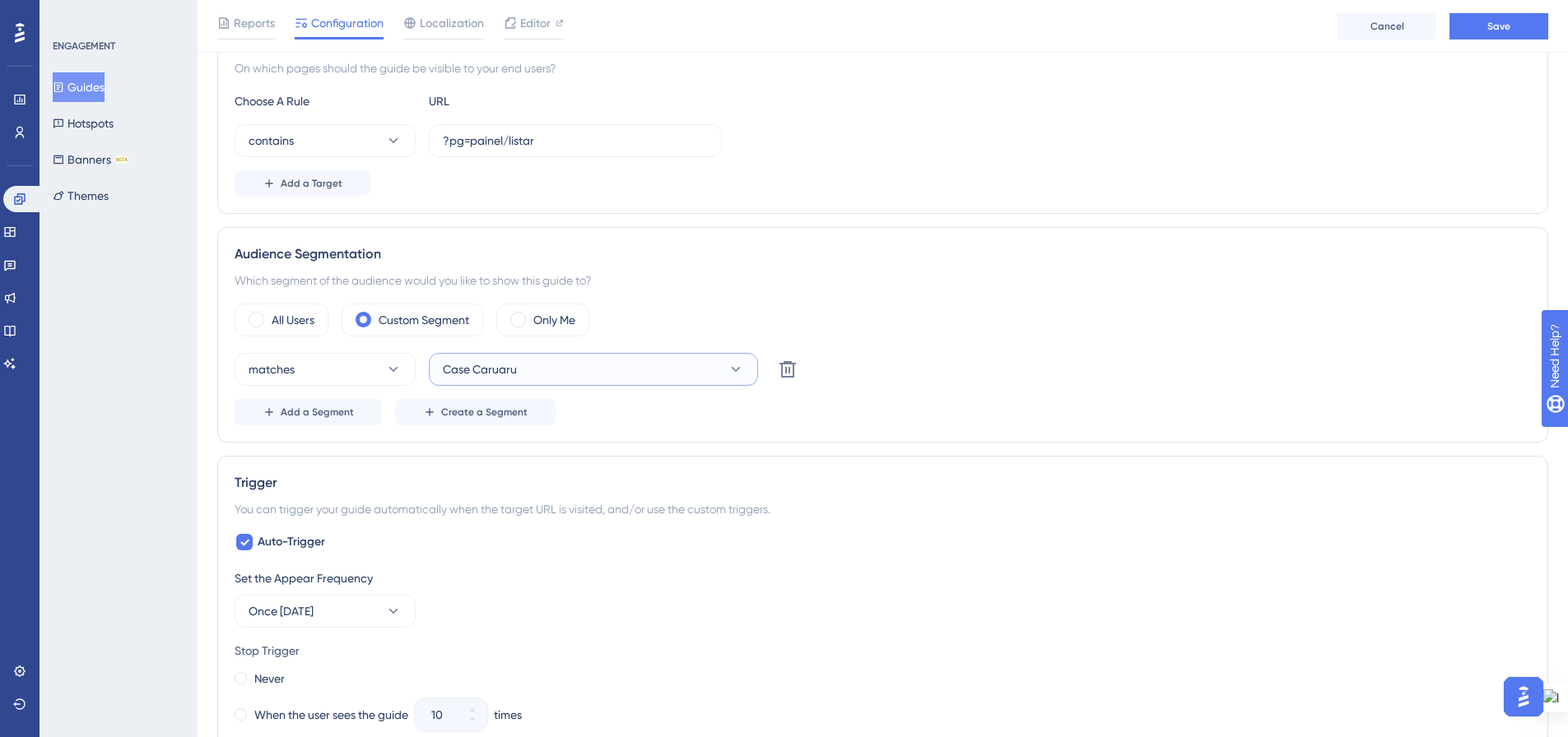
click at [669, 368] on button "Case Caruaru" at bounding box center [593, 369] width 330 height 33
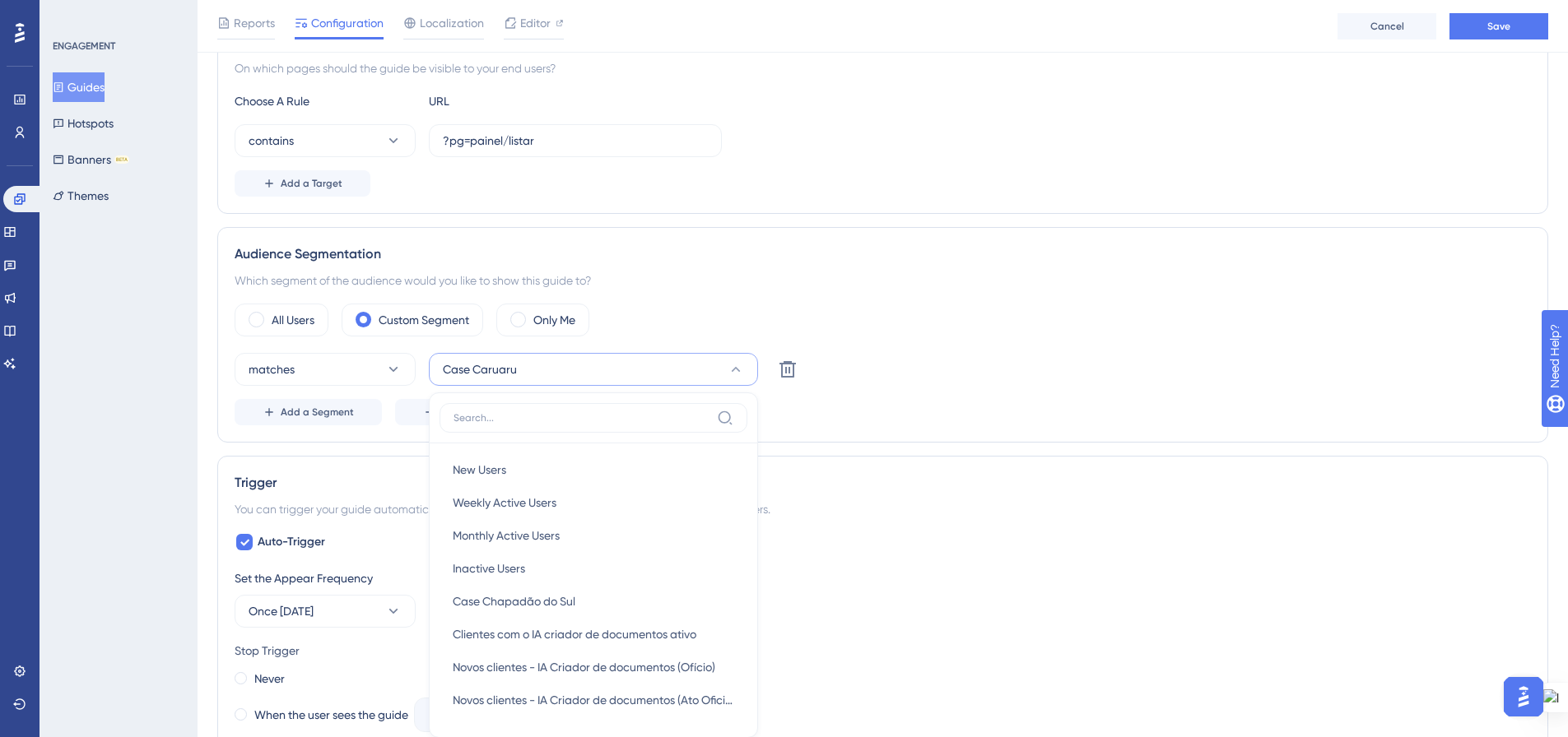
scroll to position [573, 0]
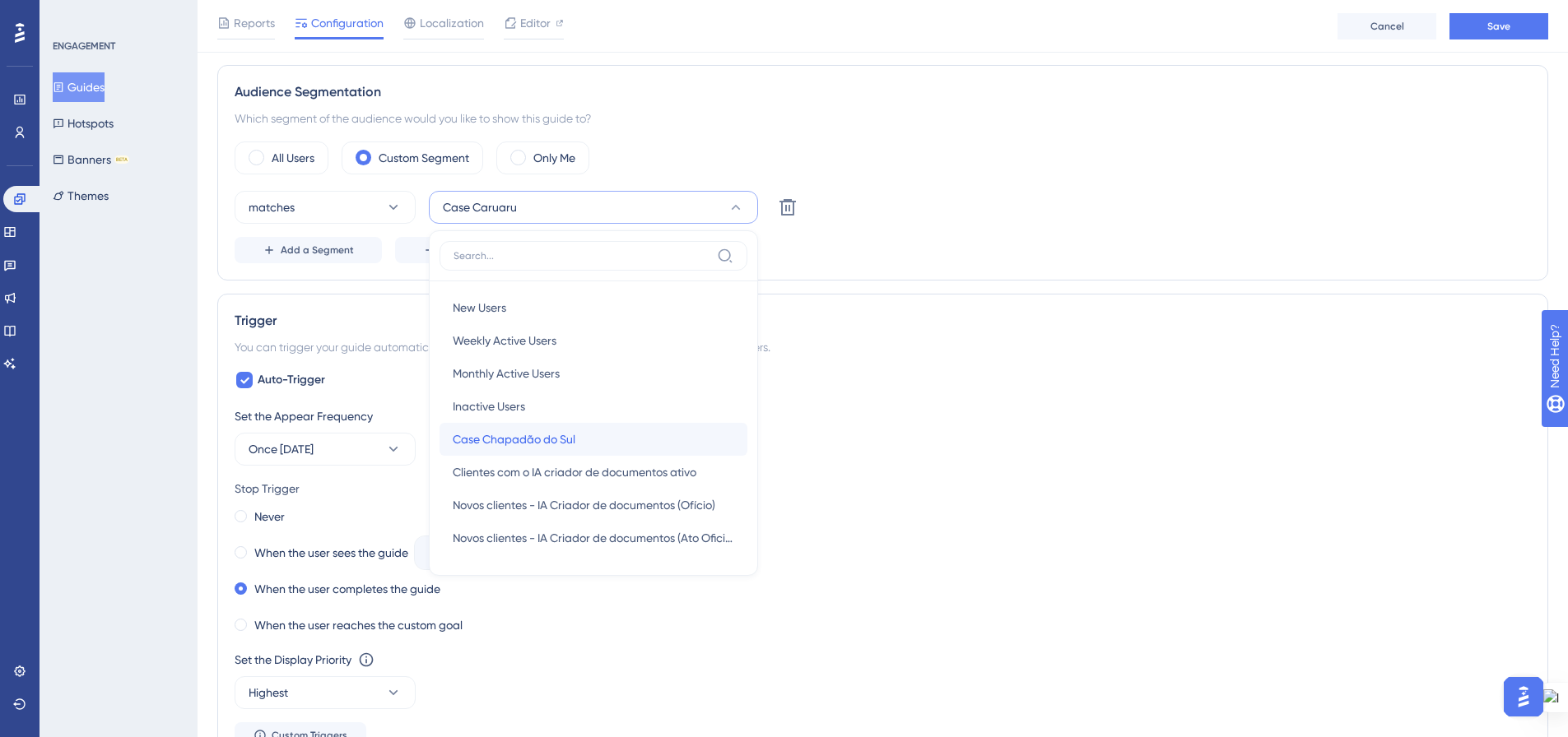
click at [641, 441] on div "Case Chapadão do Sul Case Chapadão do Sul" at bounding box center [593, 439] width 282 height 33
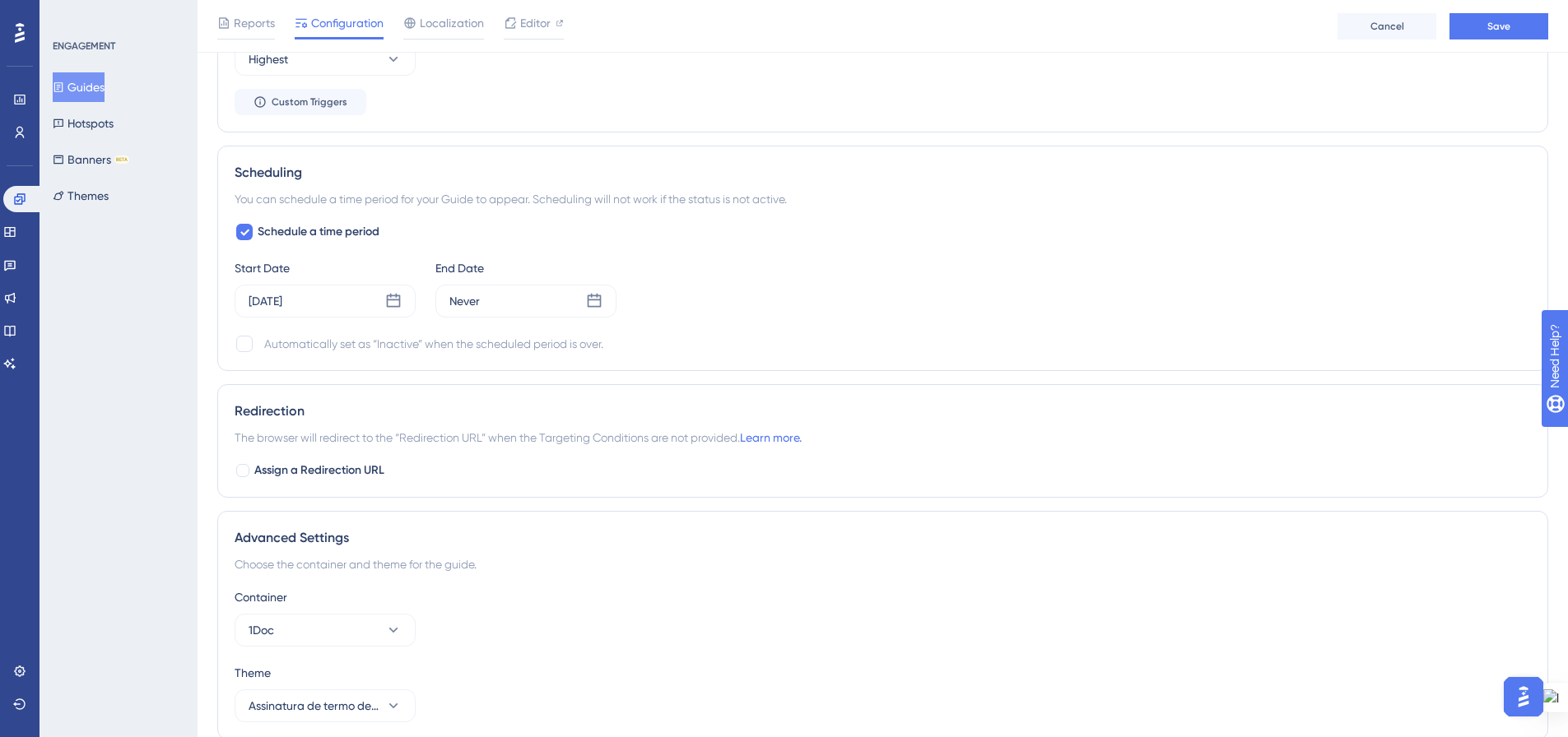
scroll to position [1232, 0]
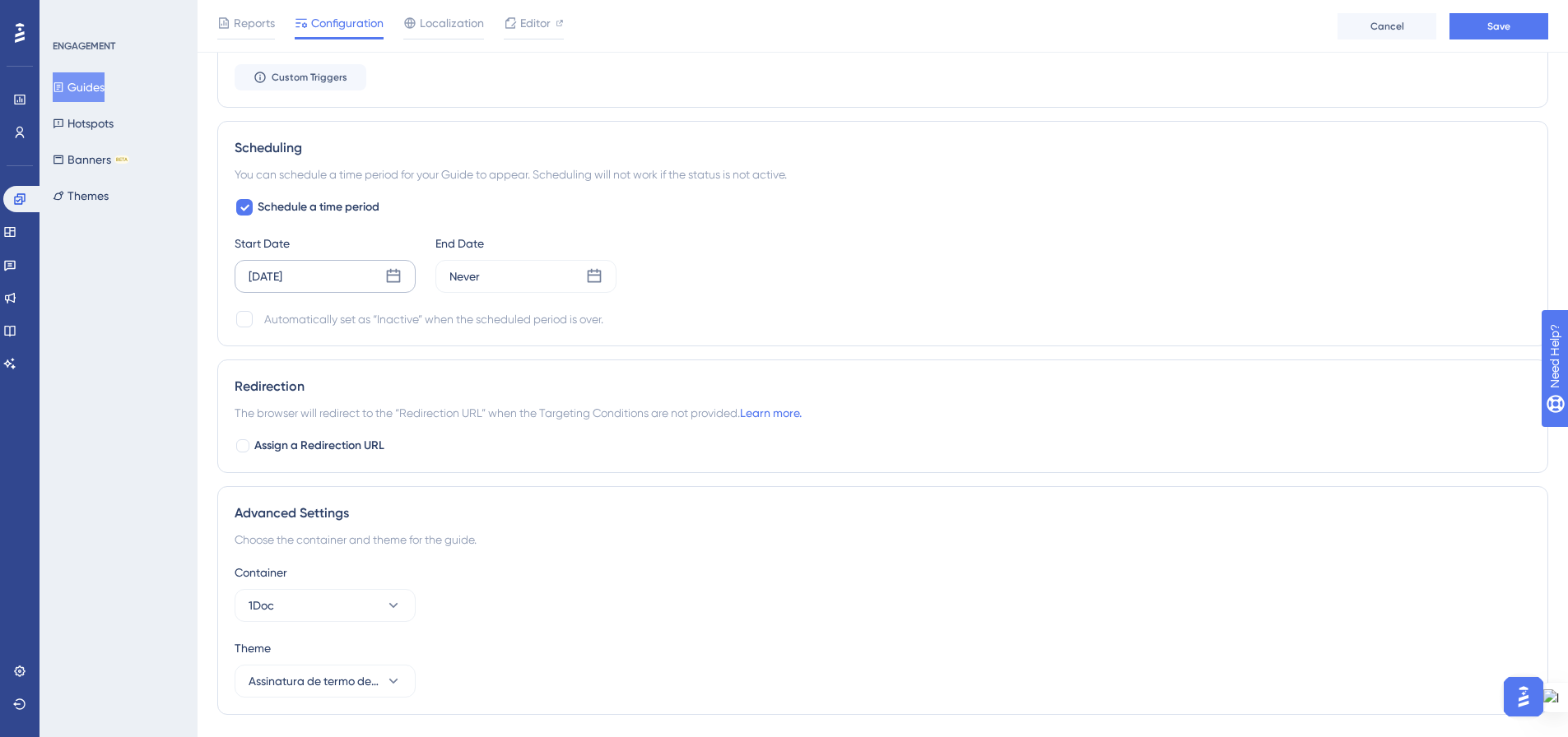
click at [391, 282] on icon at bounding box center [393, 276] width 14 height 14
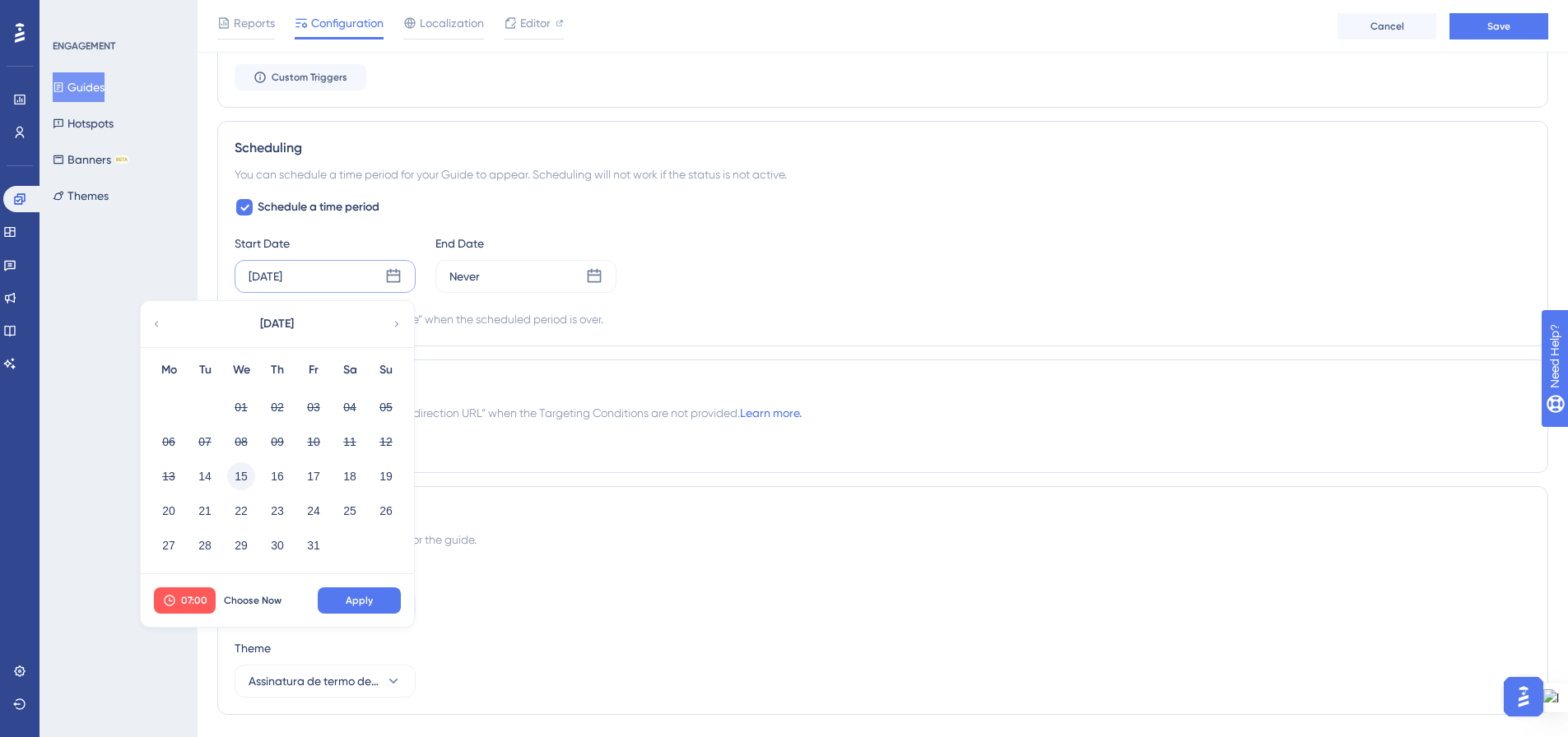
click at [250, 474] on button "15" at bounding box center [241, 476] width 28 height 28
click at [367, 599] on span "Apply" at bounding box center [359, 600] width 27 height 13
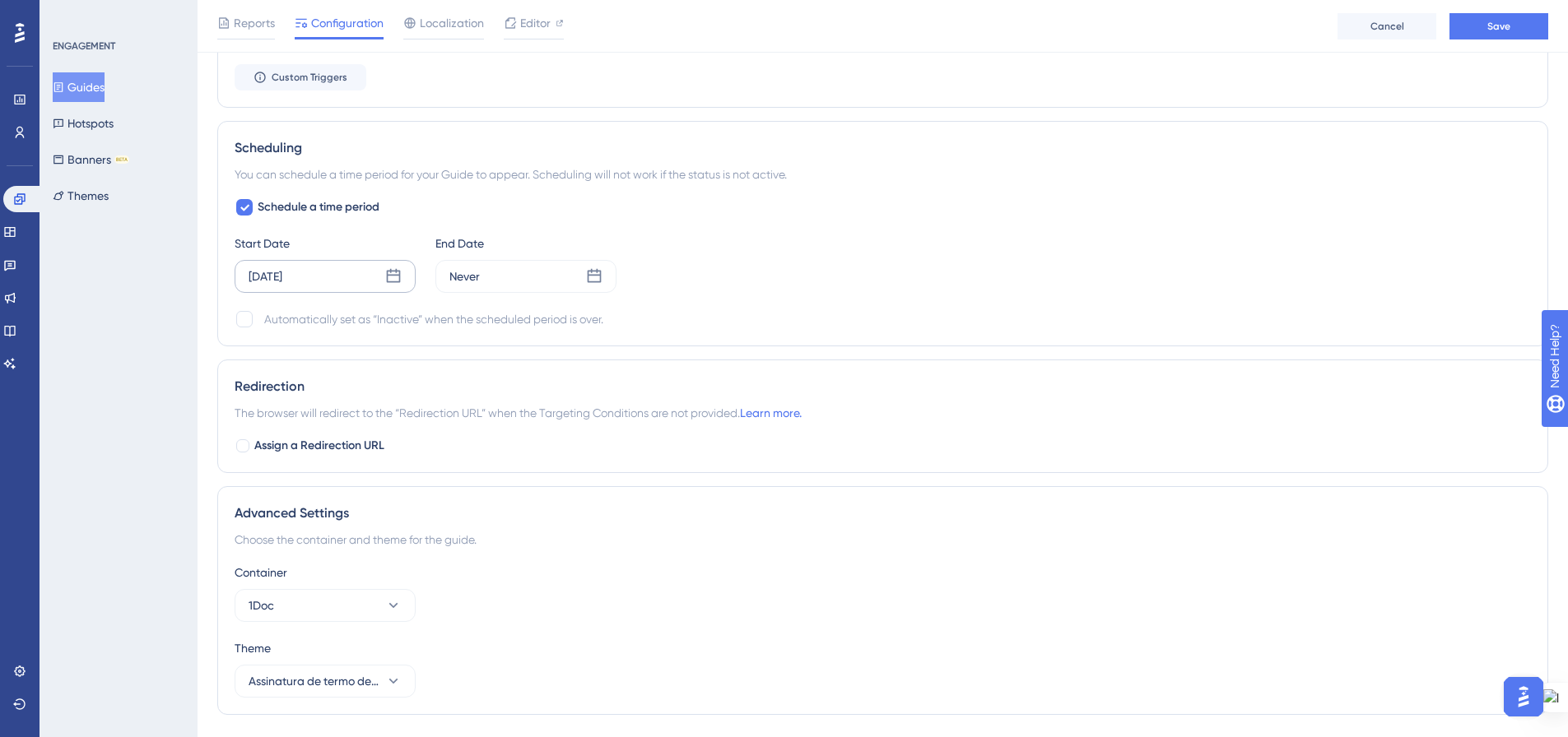
click at [822, 259] on div "Start Date [DATE] End Date Never" at bounding box center [883, 263] width 1296 height 59
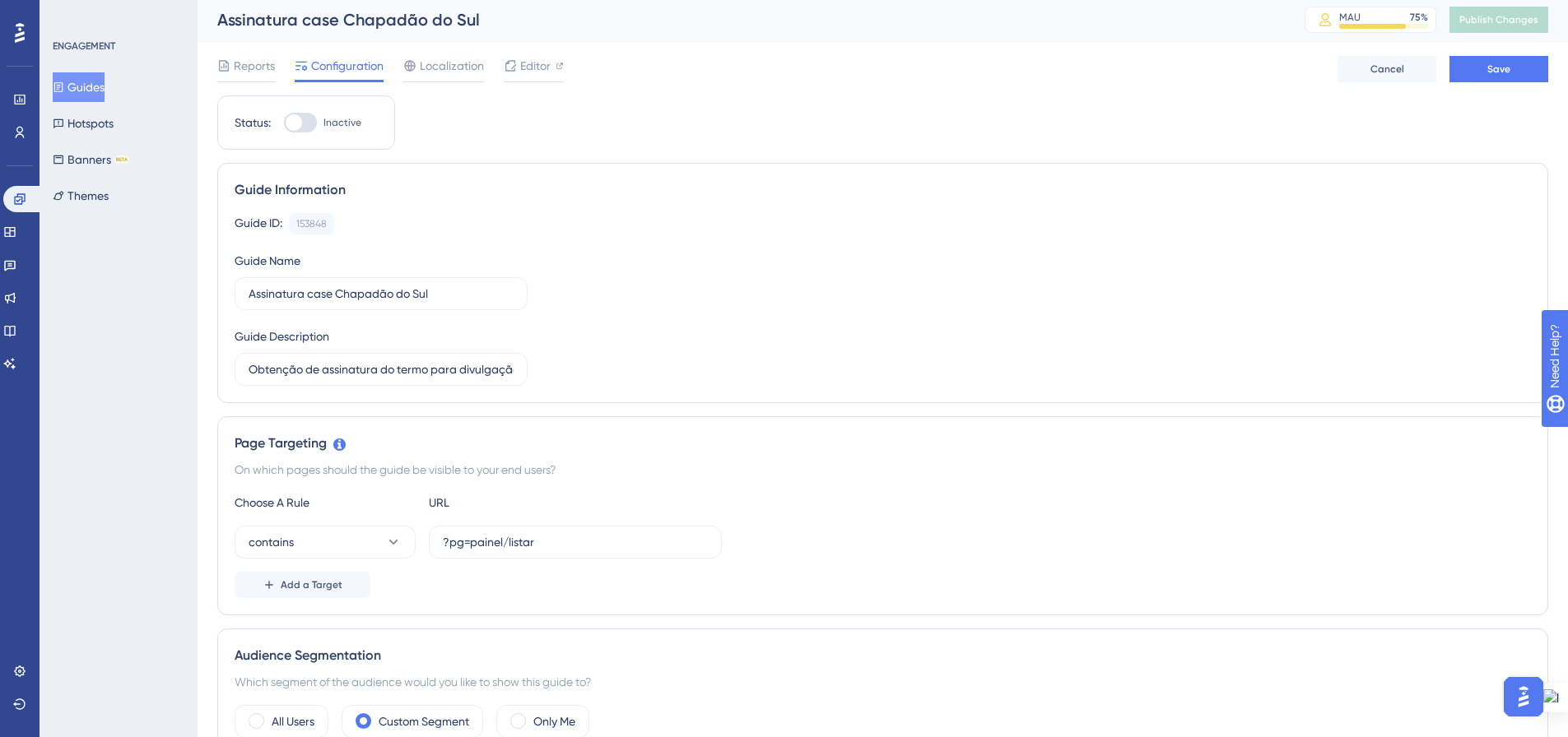
scroll to position [0, 0]
click at [559, 75] on div at bounding box center [559, 69] width 8 height 20
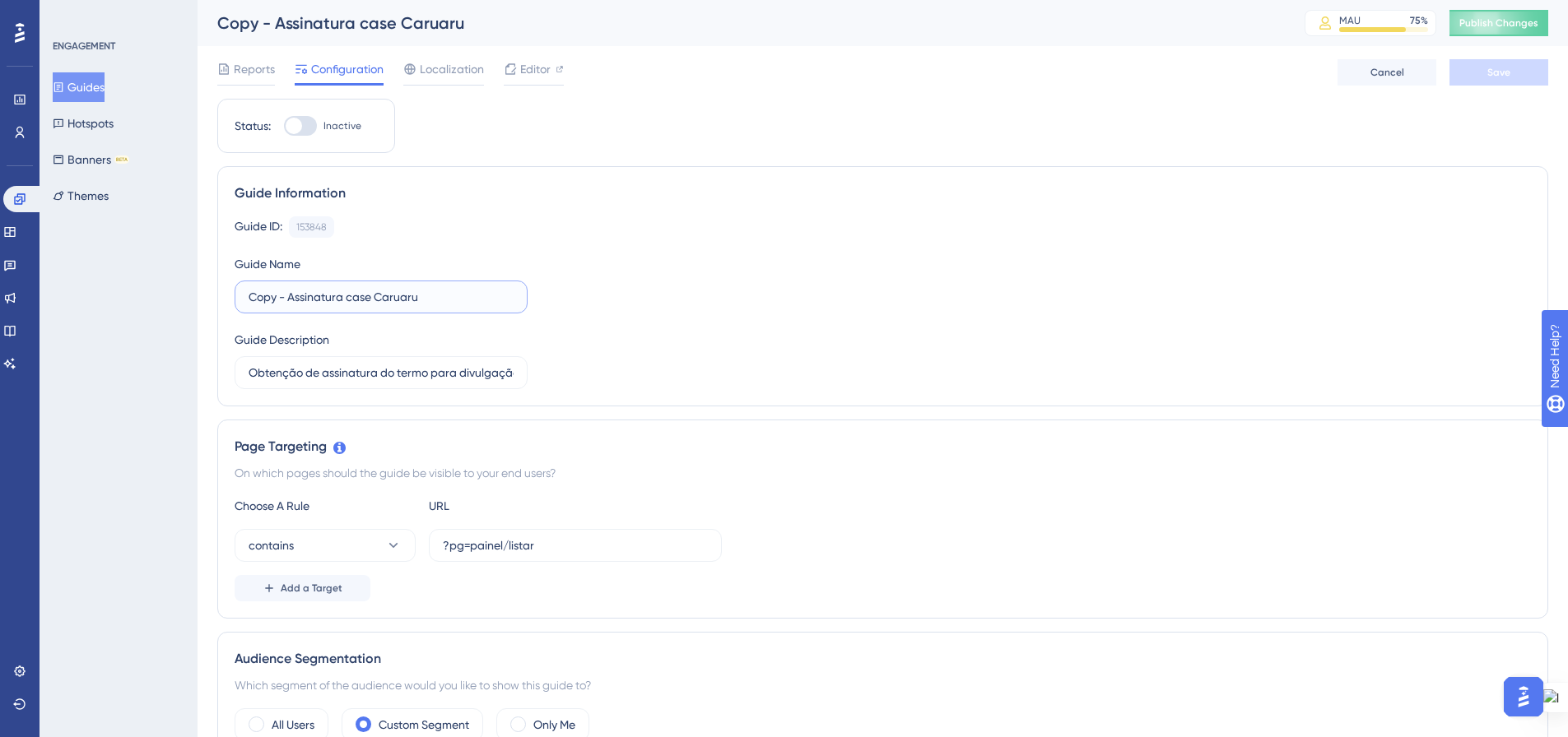
drag, startPoint x: 307, startPoint y: 297, endPoint x: 385, endPoint y: 305, distance: 78.4
click at [385, 305] on input "Copy - Assinatura case Caruaru" at bounding box center [381, 297] width 265 height 18
drag, startPoint x: 279, startPoint y: 297, endPoint x: 218, endPoint y: 296, distance: 61.0
click at [218, 296] on div "Guide Information Guide ID: 153848 Copy Guide Name Copy - Assinatura case Chapa…" at bounding box center [883, 286] width 1330 height 241
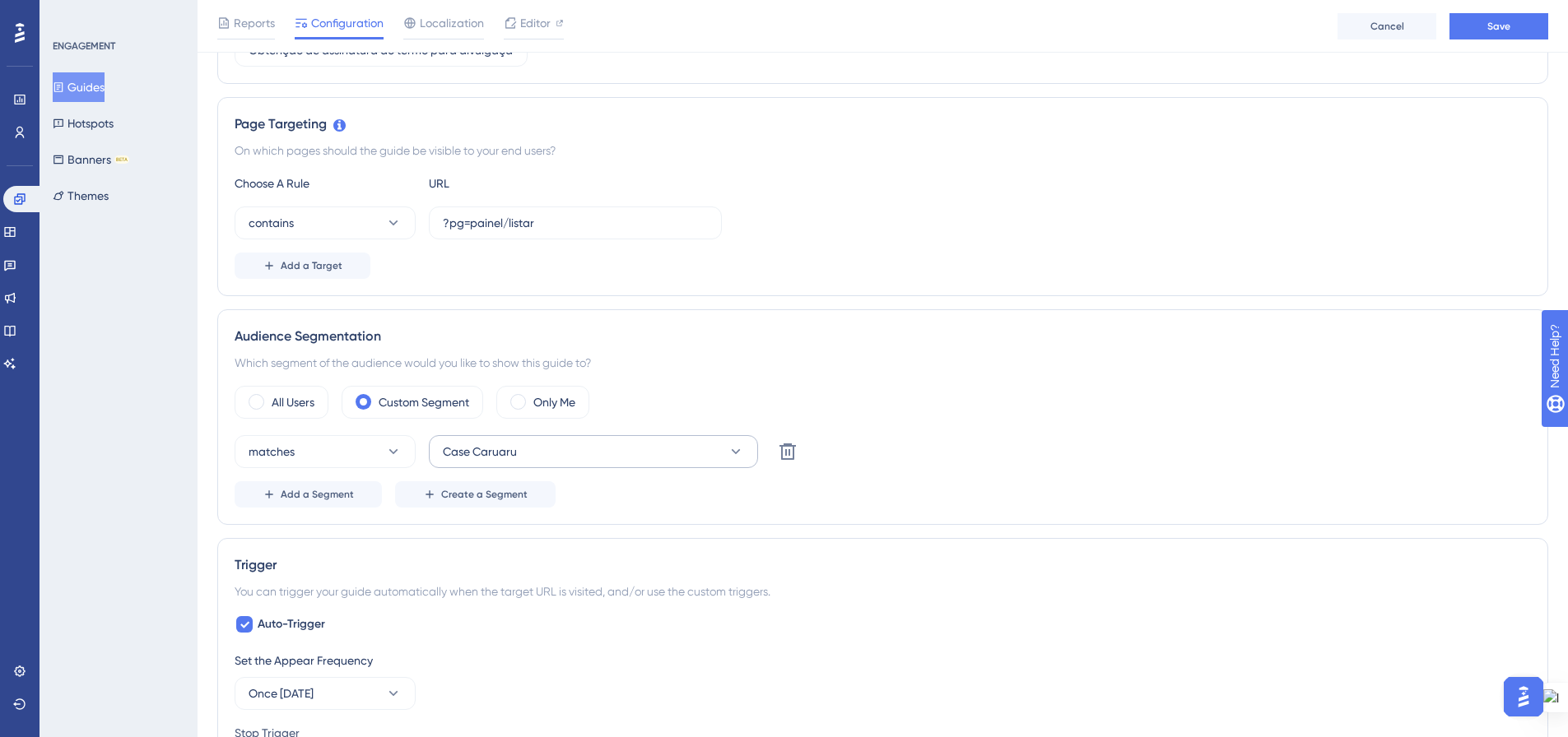
type input "Assinatura case Chapadão do Sul"
click at [571, 451] on button "Case Caruaru" at bounding box center [593, 451] width 330 height 33
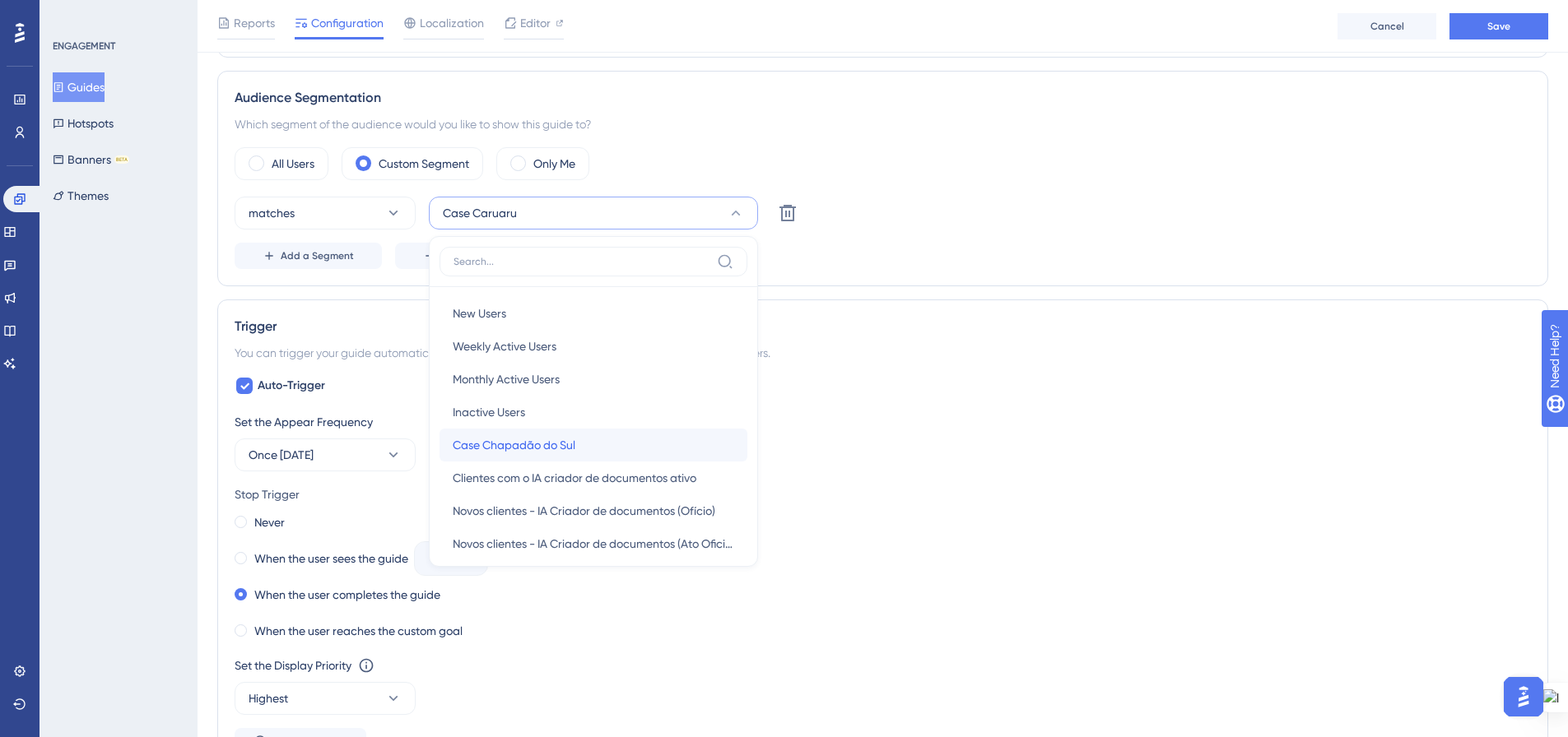
click at [569, 447] on span "Case Chapadão do Sul" at bounding box center [513, 445] width 123 height 20
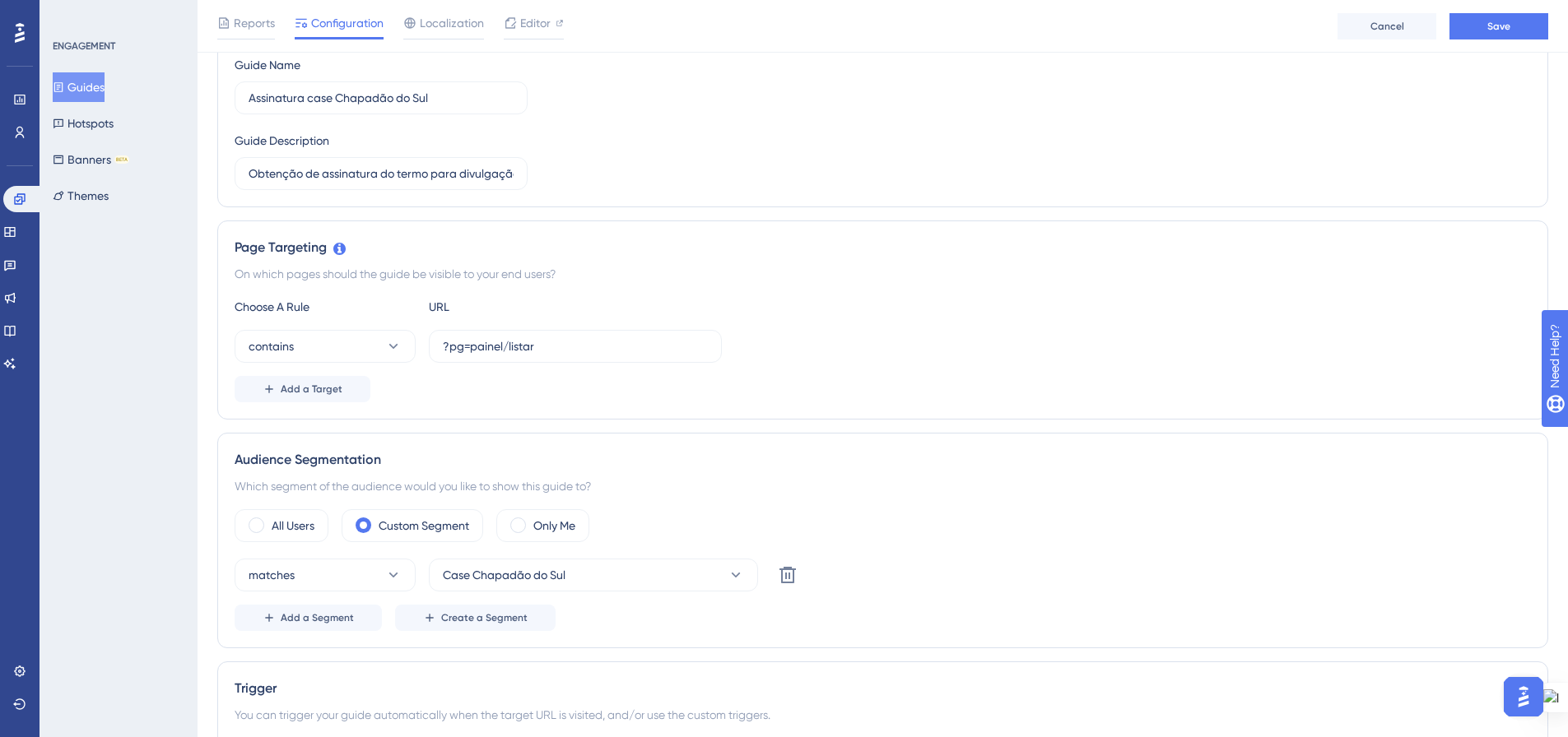
scroll to position [0, 0]
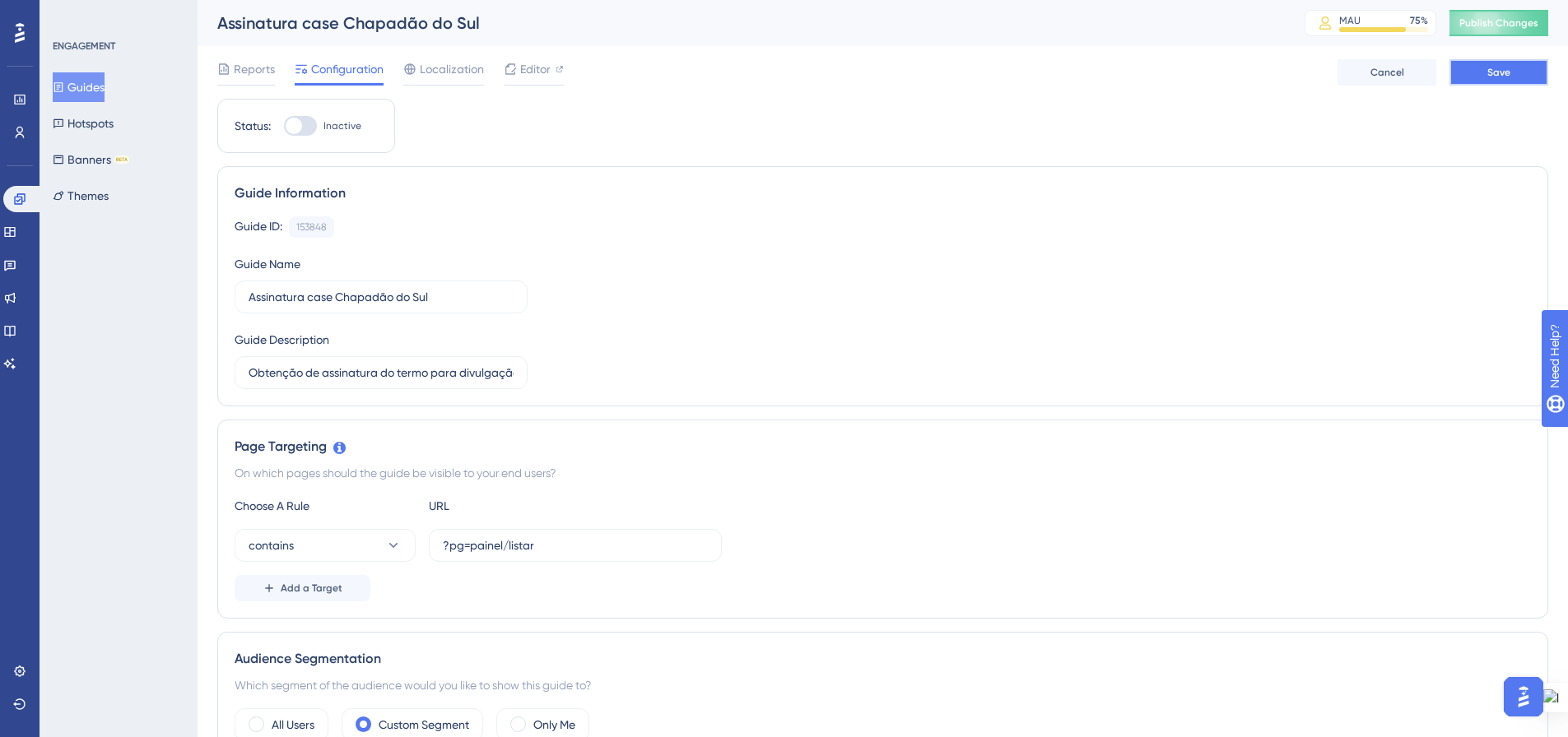
click at [1472, 75] on button "Save" at bounding box center [1498, 72] width 99 height 26
click at [1513, 23] on span "Publish Changes" at bounding box center [1498, 22] width 79 height 13
click at [13, 130] on link at bounding box center [19, 132] width 13 height 26
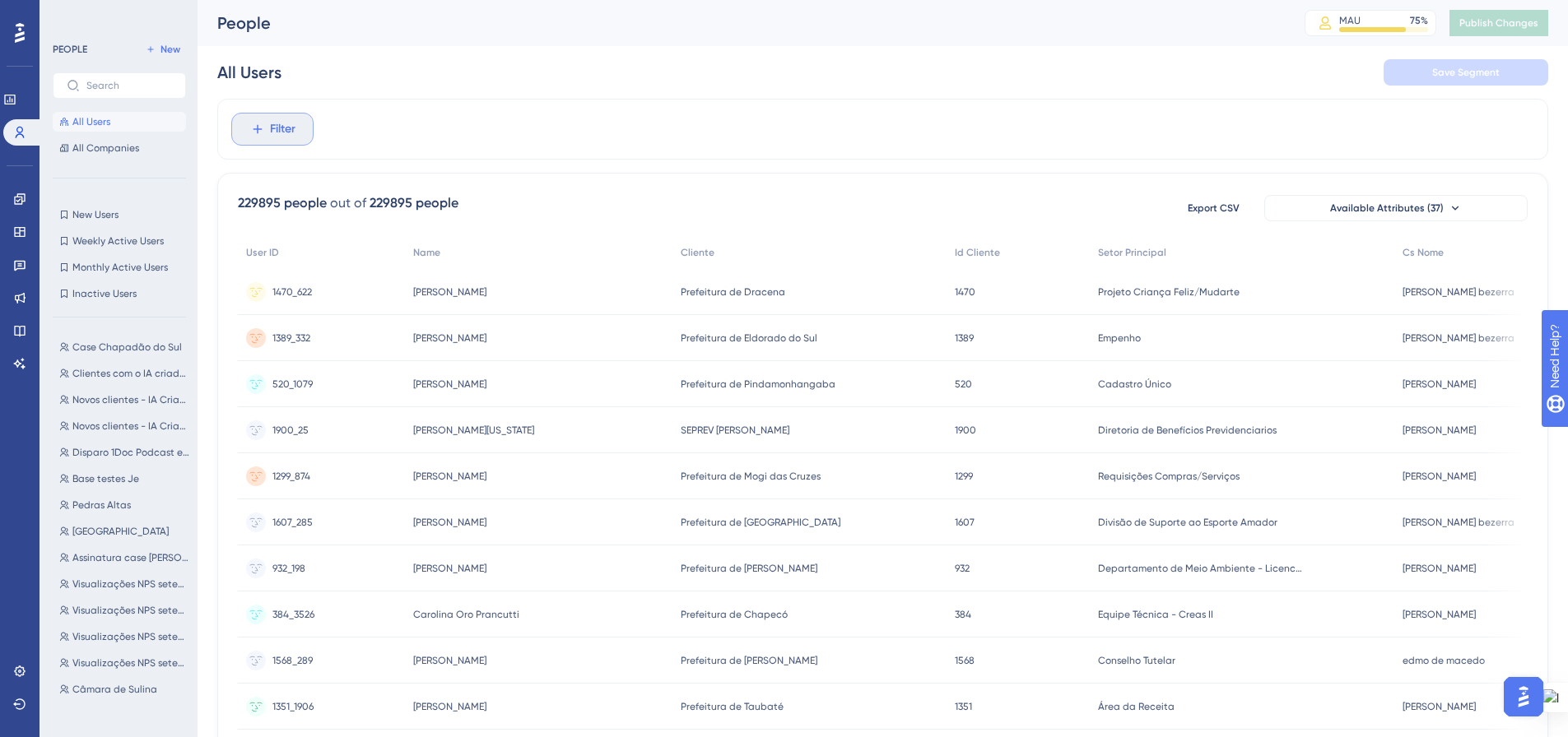
click at [274, 125] on span "Filter" at bounding box center [283, 129] width 26 height 20
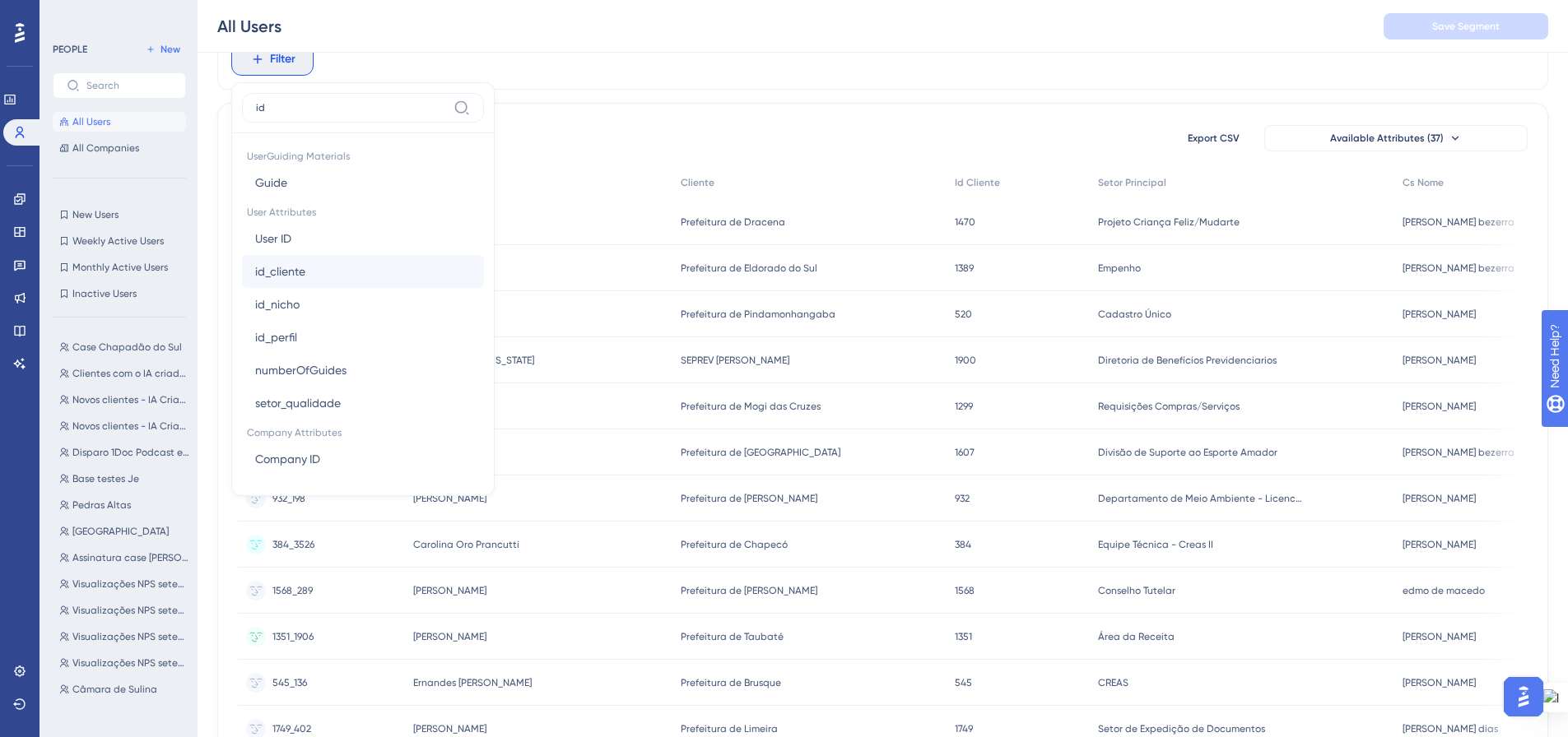
type input "id"
click at [309, 270] on button "id_cliente id_cliente" at bounding box center [363, 271] width 242 height 33
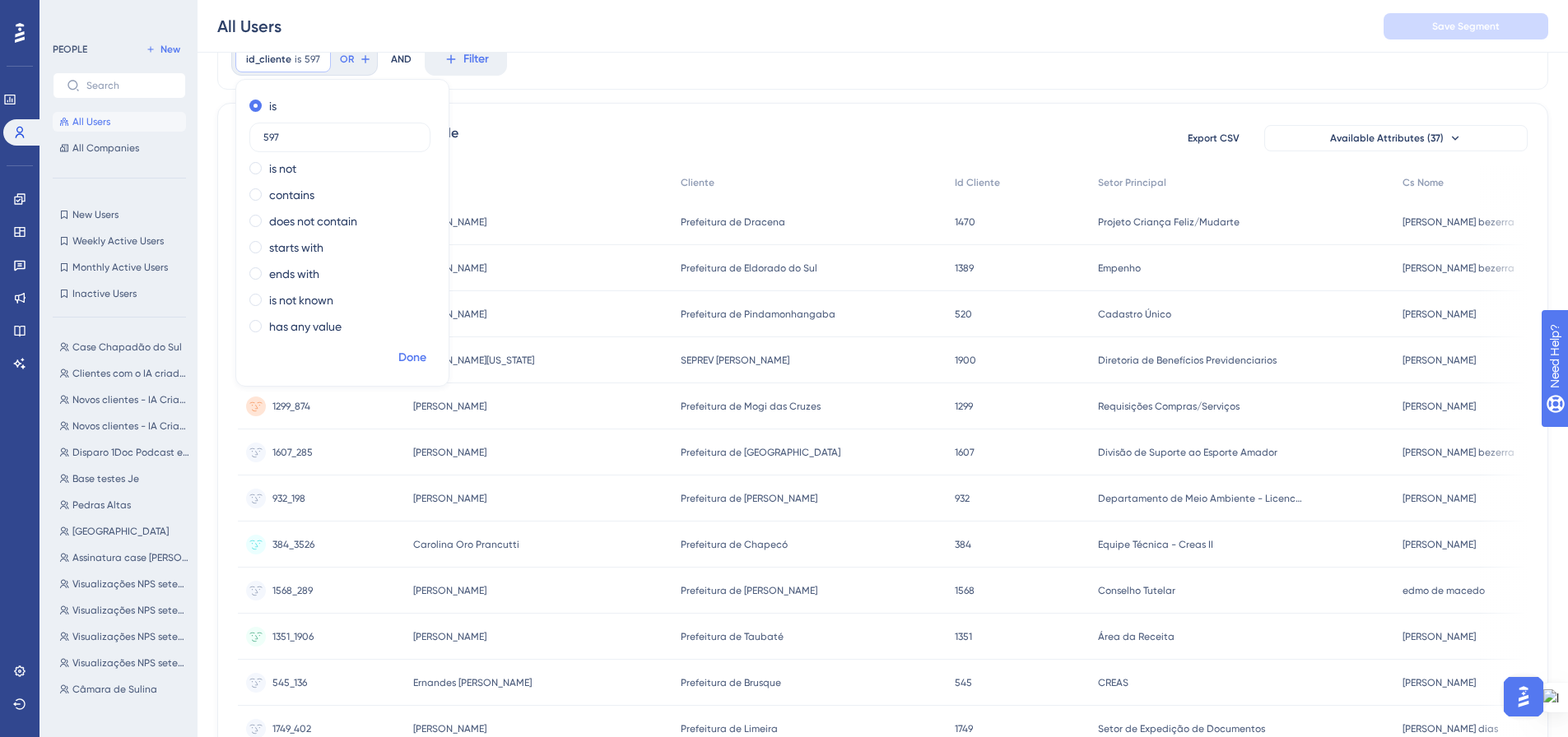
type input "597"
click at [393, 354] on button "Done" at bounding box center [412, 359] width 46 height 30
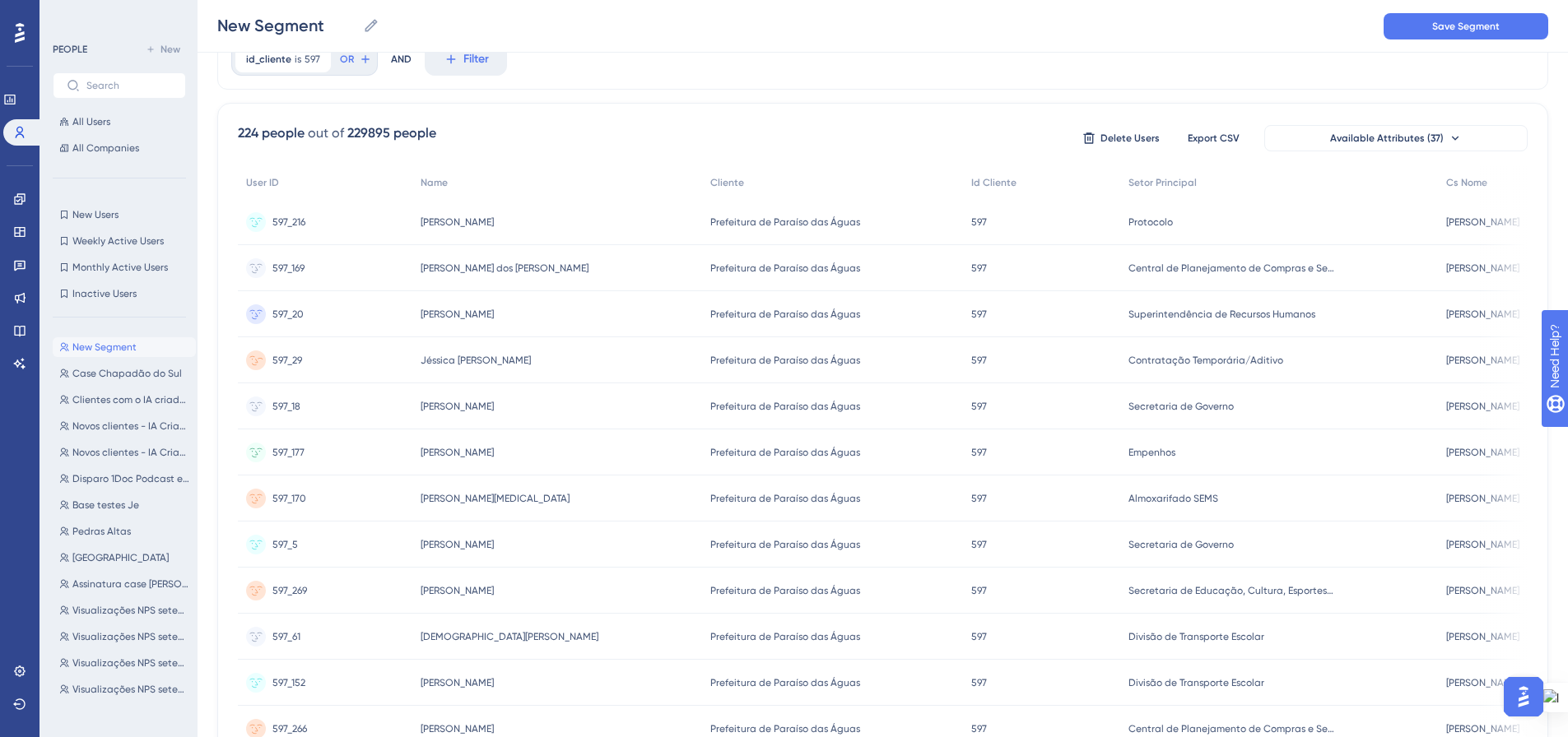
scroll to position [0, 0]
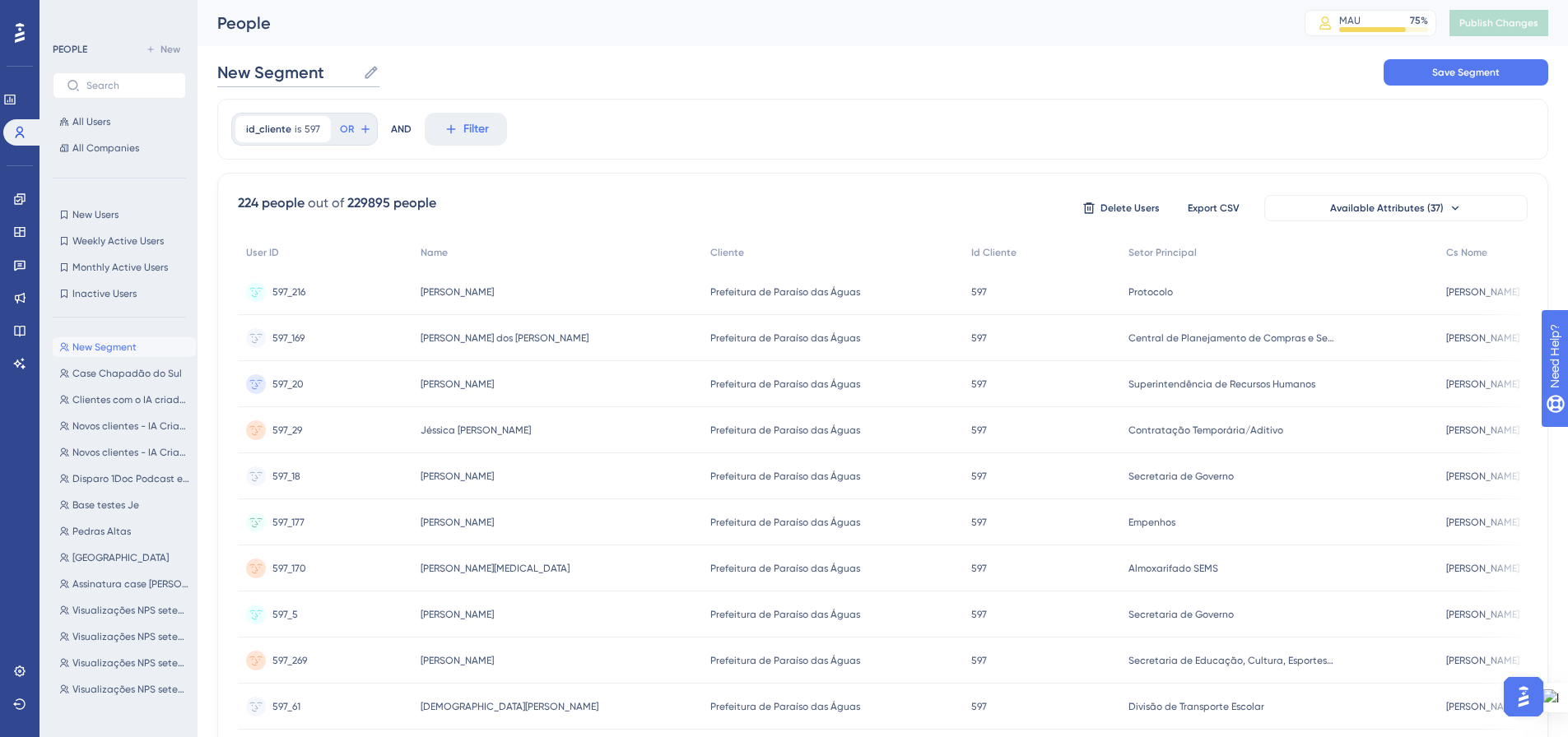
click at [310, 77] on input "New Segment" at bounding box center [287, 72] width 139 height 23
click at [310, 76] on input "New Segment" at bounding box center [287, 72] width 139 height 23
type input "C"
type input "Case Paraíso das Águas"
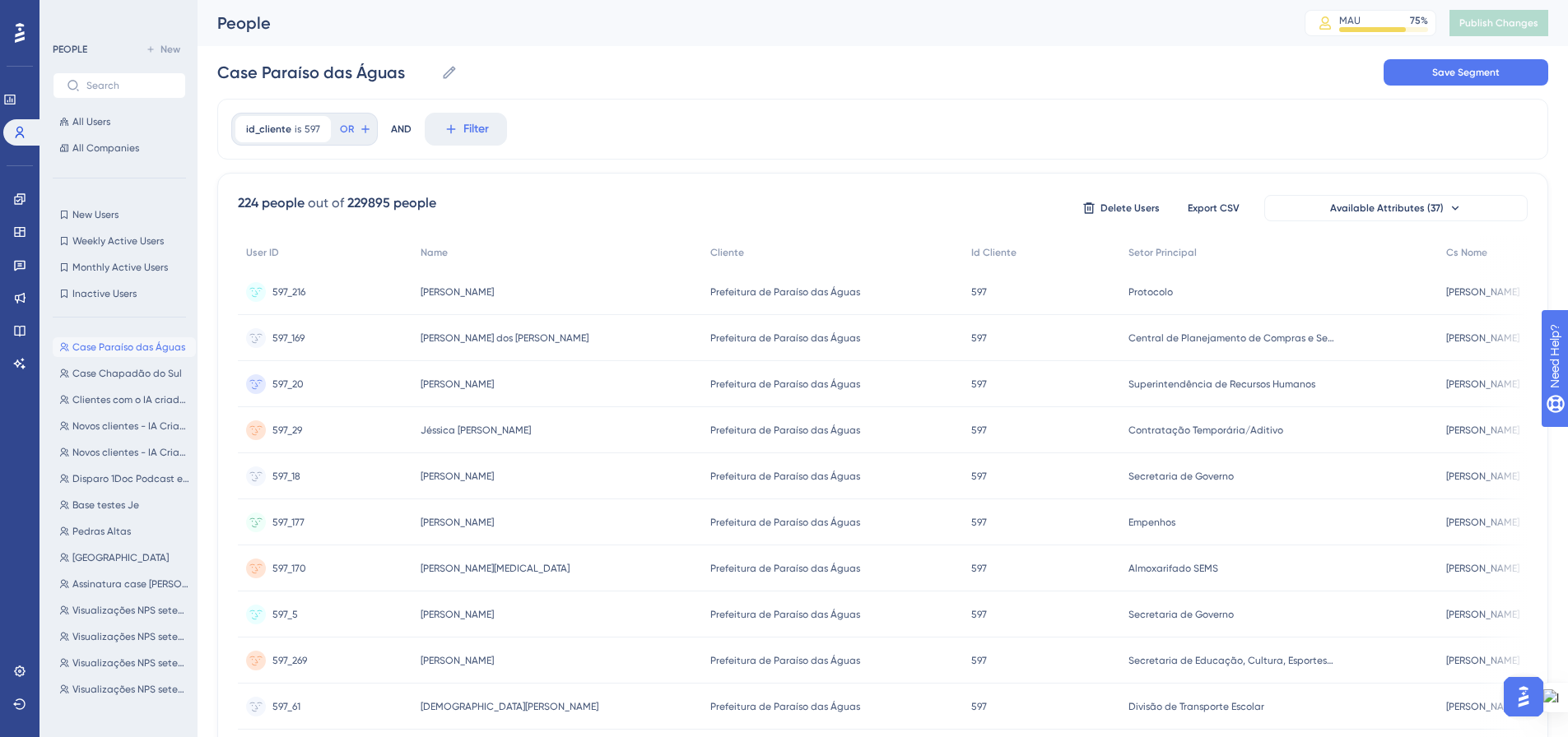
click at [667, 129] on div "id_cliente is 597 597 Remove OR AND Filter" at bounding box center [883, 129] width 1330 height 61
click at [1454, 73] on span "Save Segment" at bounding box center [1466, 72] width 68 height 13
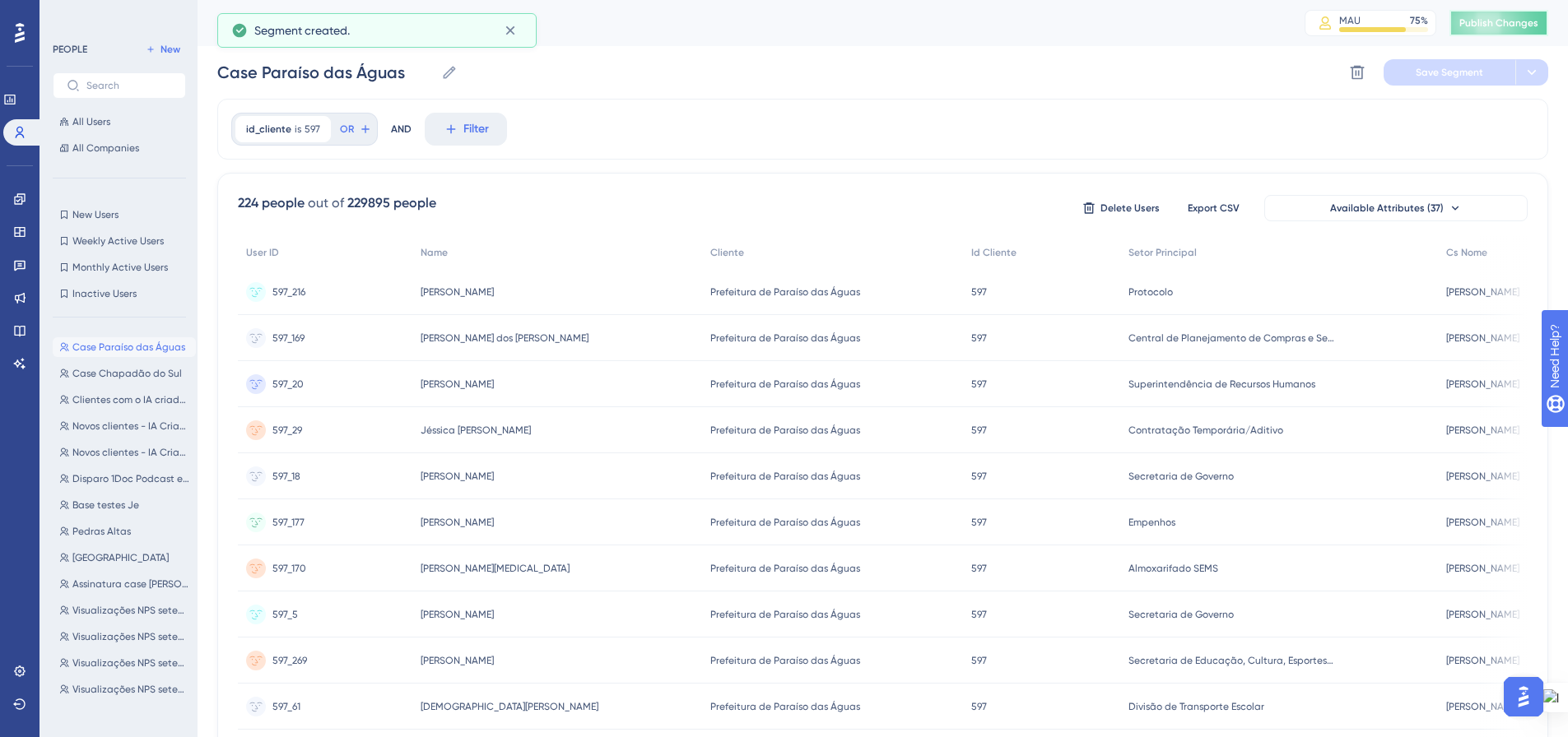
click at [1476, 26] on span "Publish Changes" at bounding box center [1498, 22] width 79 height 13
click at [22, 194] on icon at bounding box center [19, 199] width 13 height 13
